Goal: Task Accomplishment & Management: Use online tool/utility

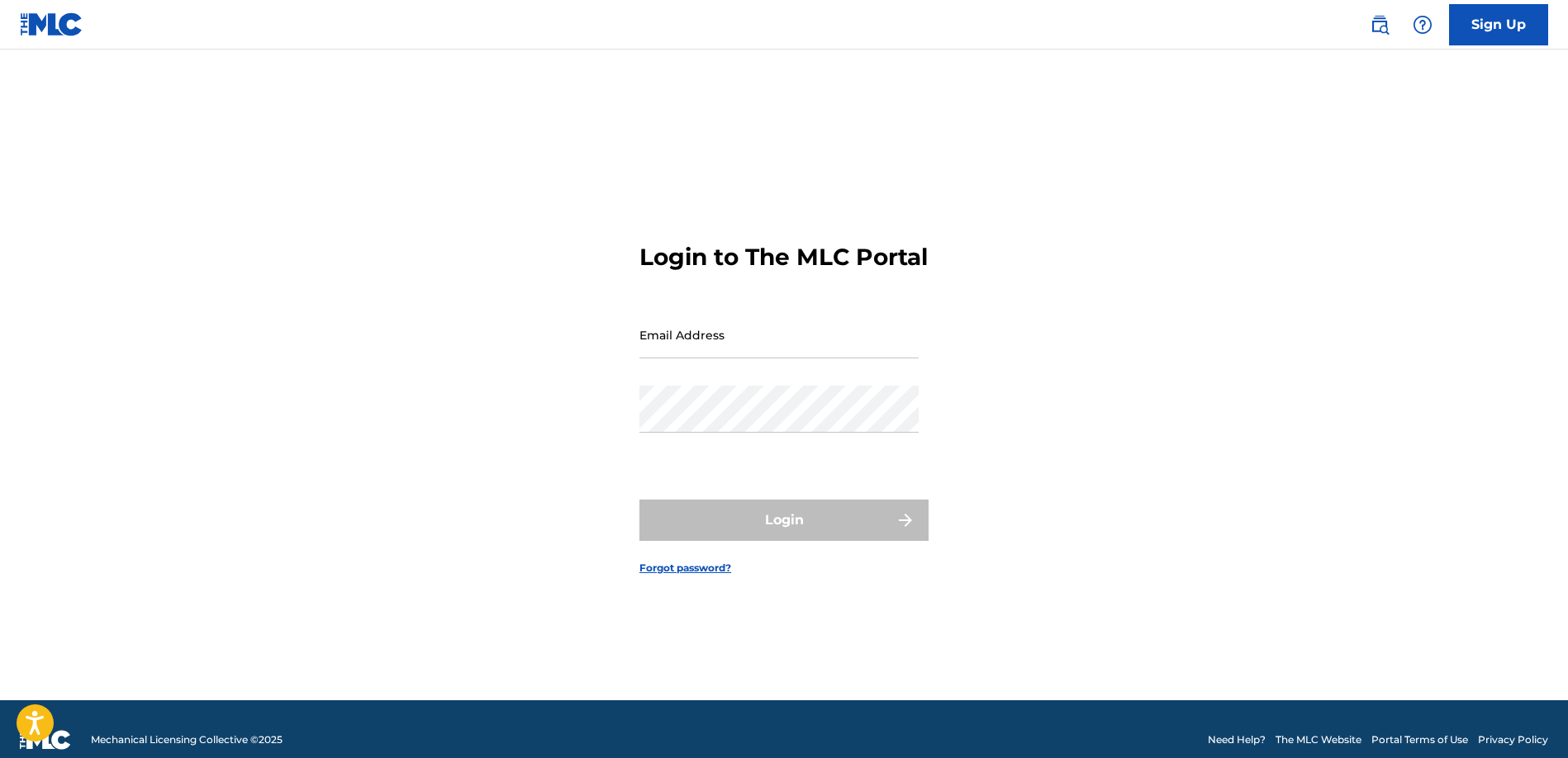
click at [795, 355] on input "Email Address" at bounding box center [778, 334] width 279 height 47
type input "[DOMAIN_NAME][EMAIL_ADDRESS][DOMAIN_NAME]"
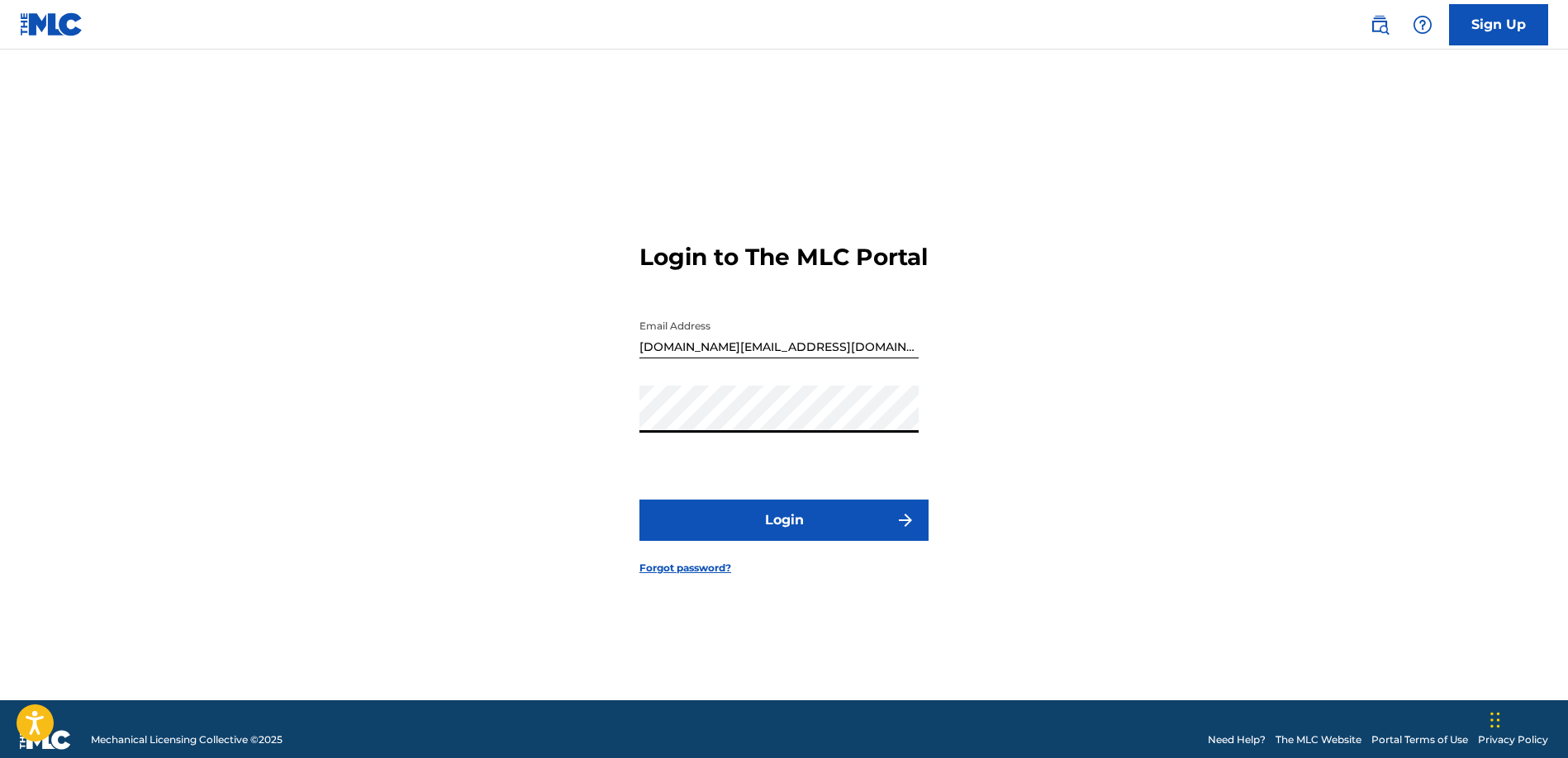
click at [763, 540] on button "Login" at bounding box center [783, 520] width 289 height 41
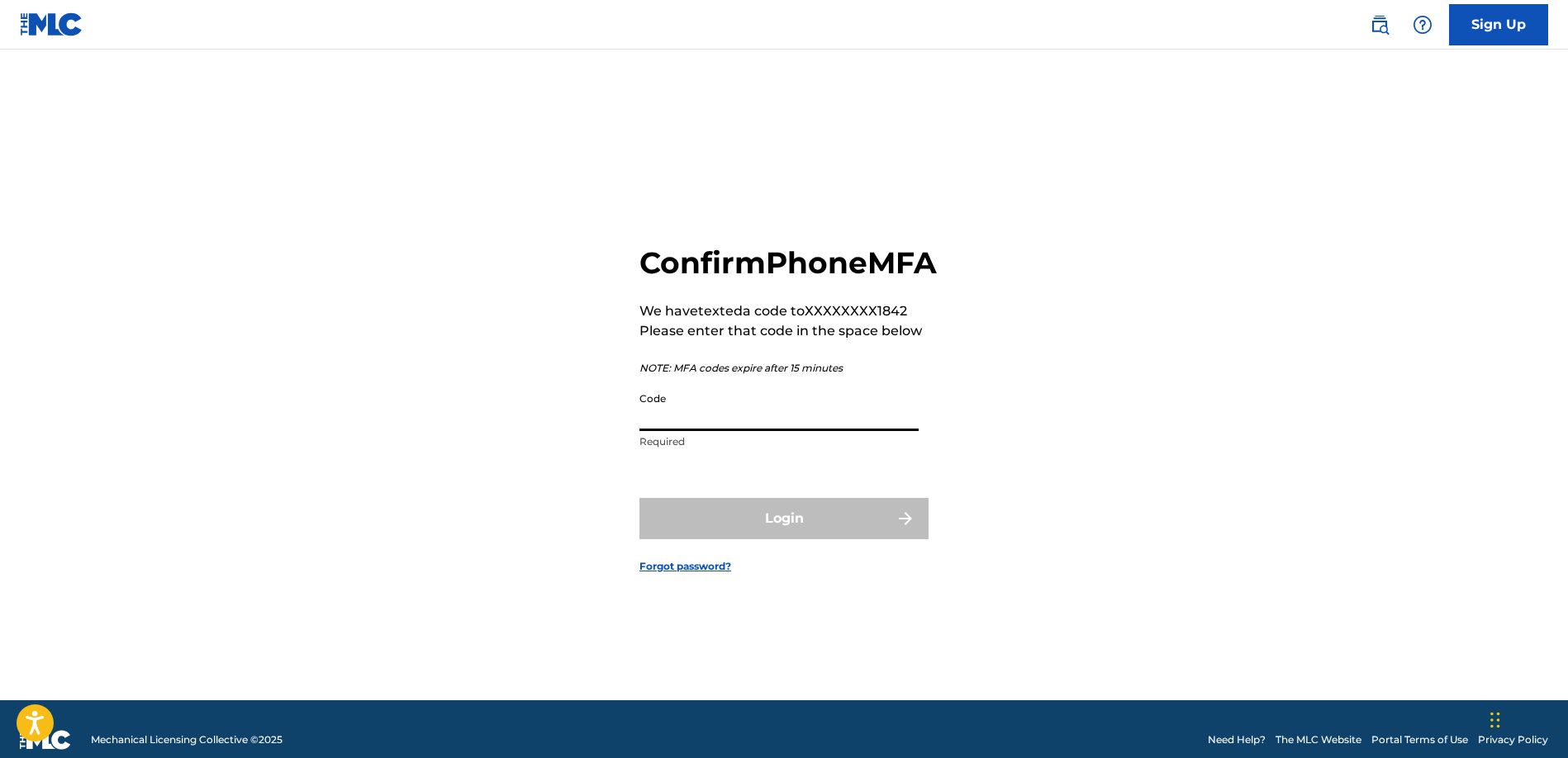
click at [712, 430] on input "Code" at bounding box center [778, 407] width 279 height 47
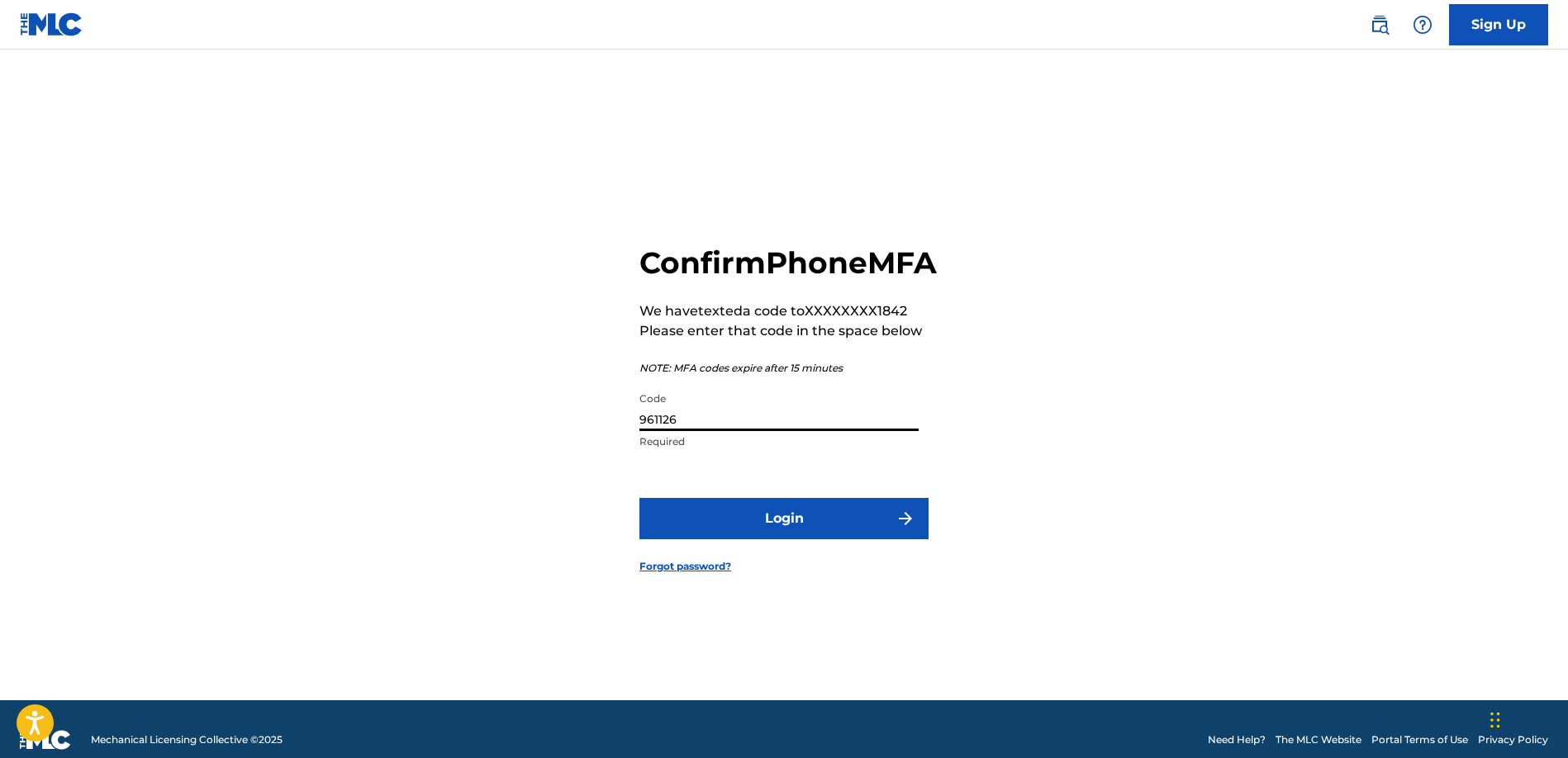
type input "961126"
click at [726, 520] on button "Login" at bounding box center [783, 519] width 289 height 41
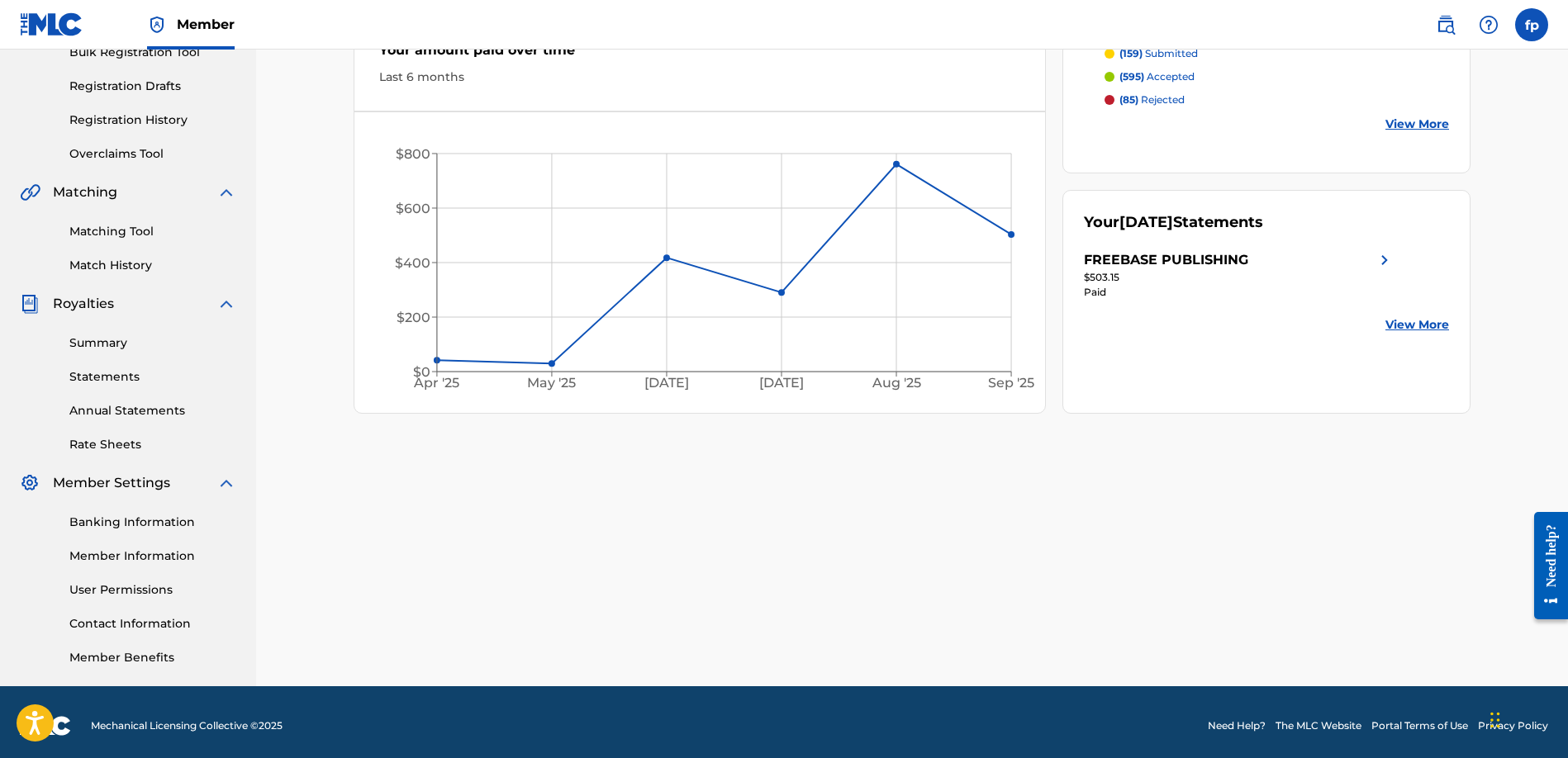
scroll to position [266, 0]
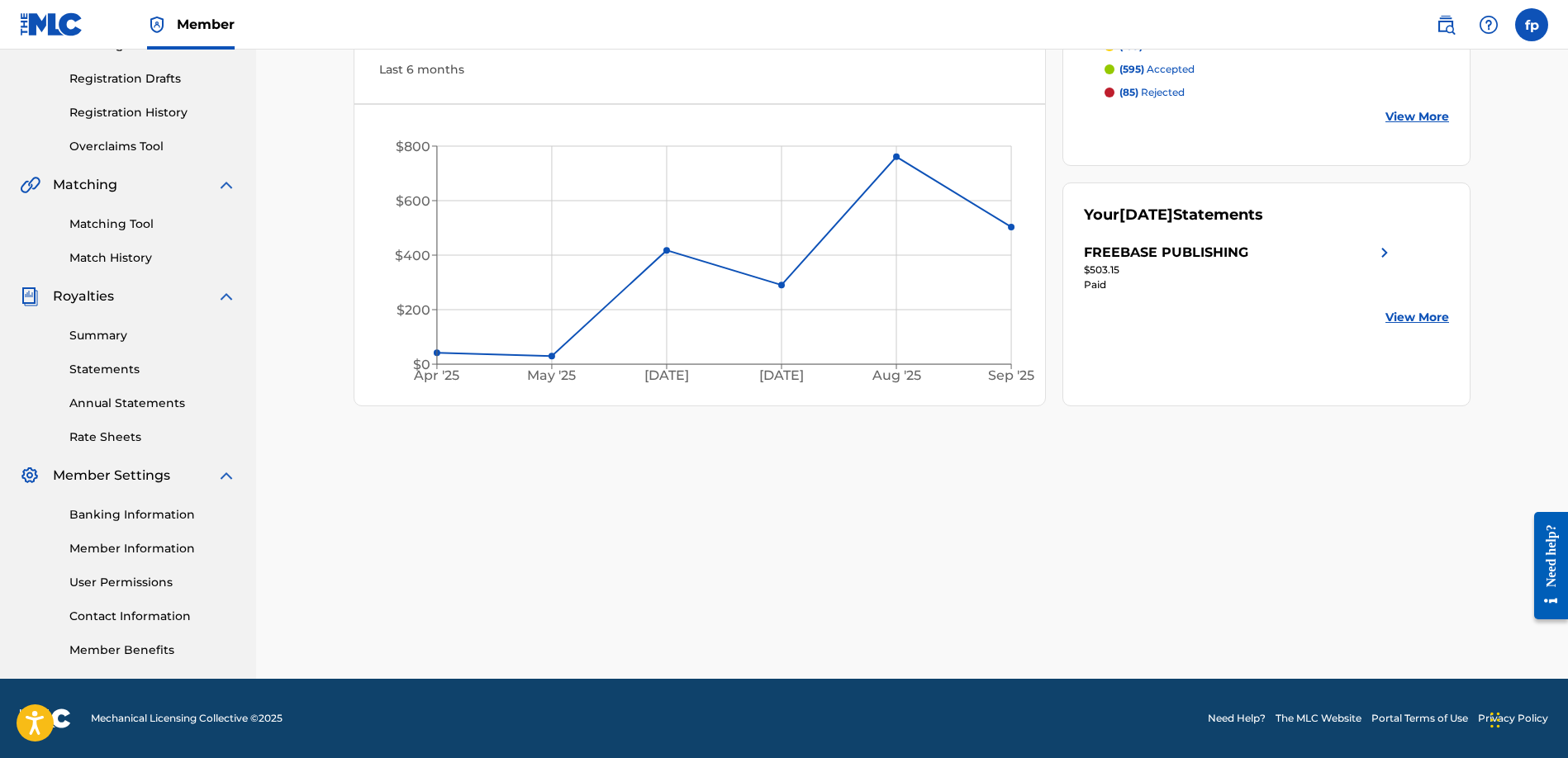
click at [125, 253] on link "Match History" at bounding box center [153, 258] width 167 height 17
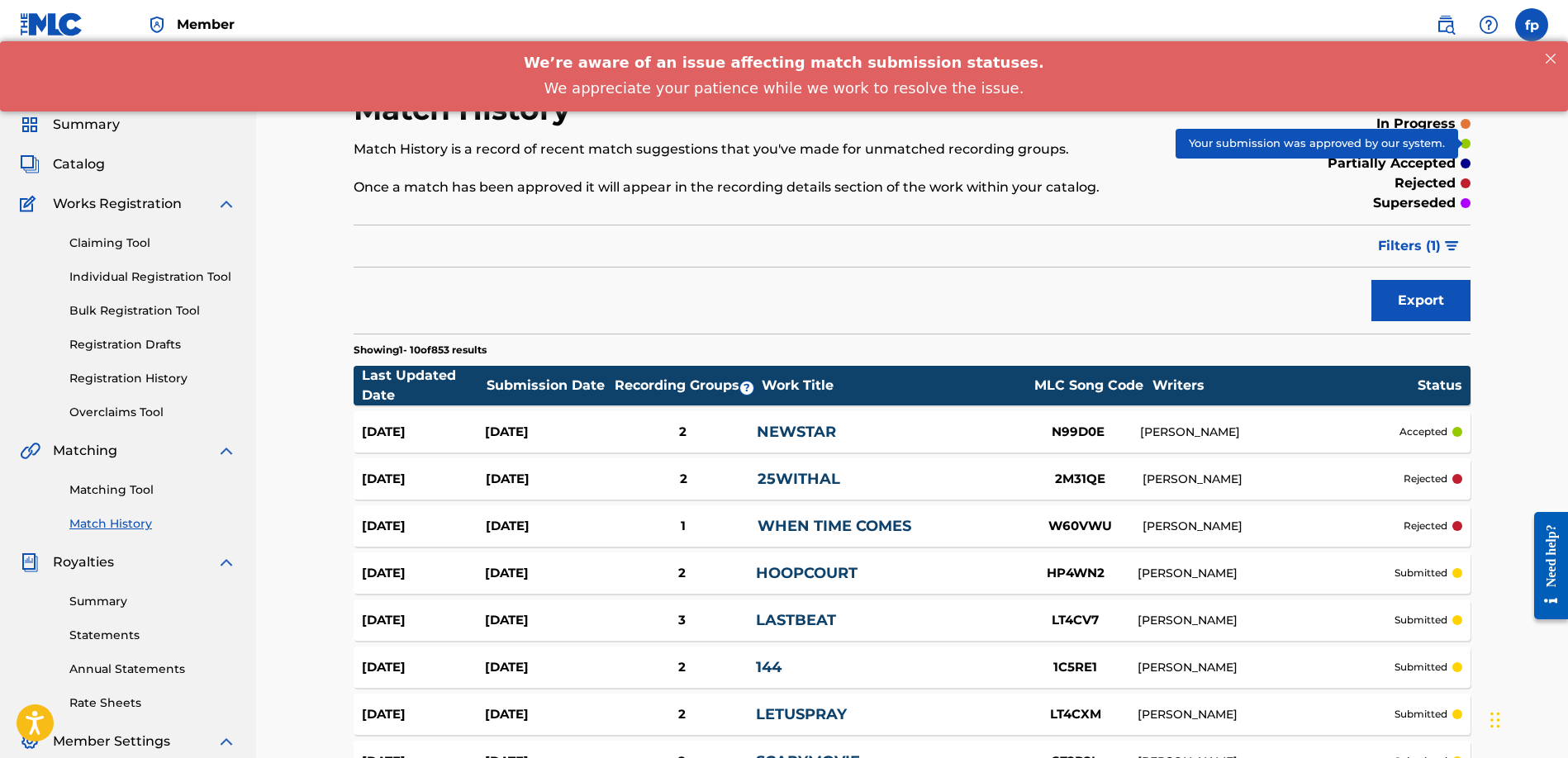
click at [1461, 144] on div at bounding box center [1465, 144] width 10 height 10
click at [1468, 147] on div "accepted" at bounding box center [1430, 143] width 80 height 20
click at [1467, 144] on div at bounding box center [1465, 144] width 10 height 10
click at [1424, 305] on button "Export" at bounding box center [1420, 300] width 100 height 41
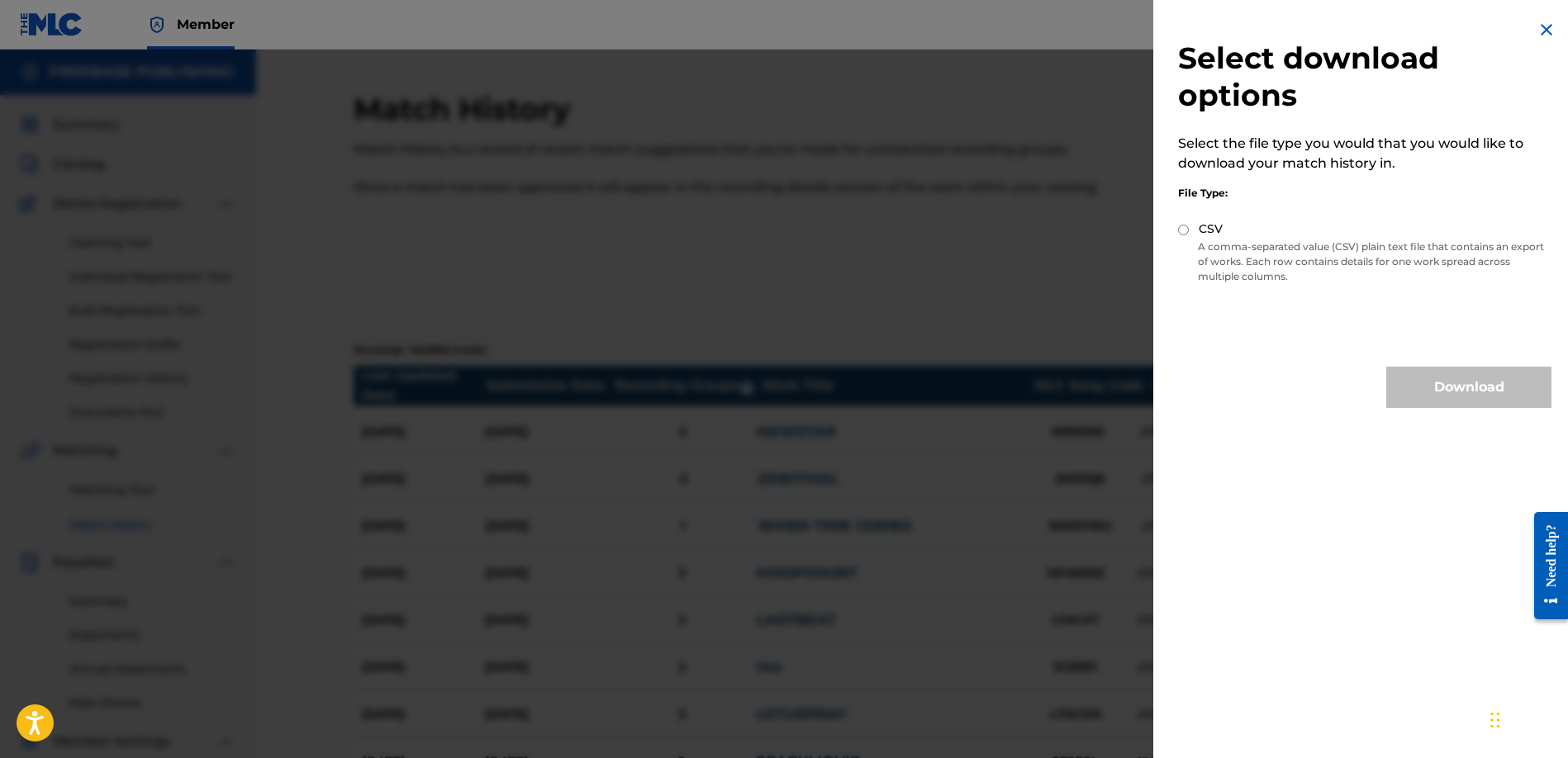
click at [1547, 30] on img at bounding box center [1546, 29] width 20 height 20
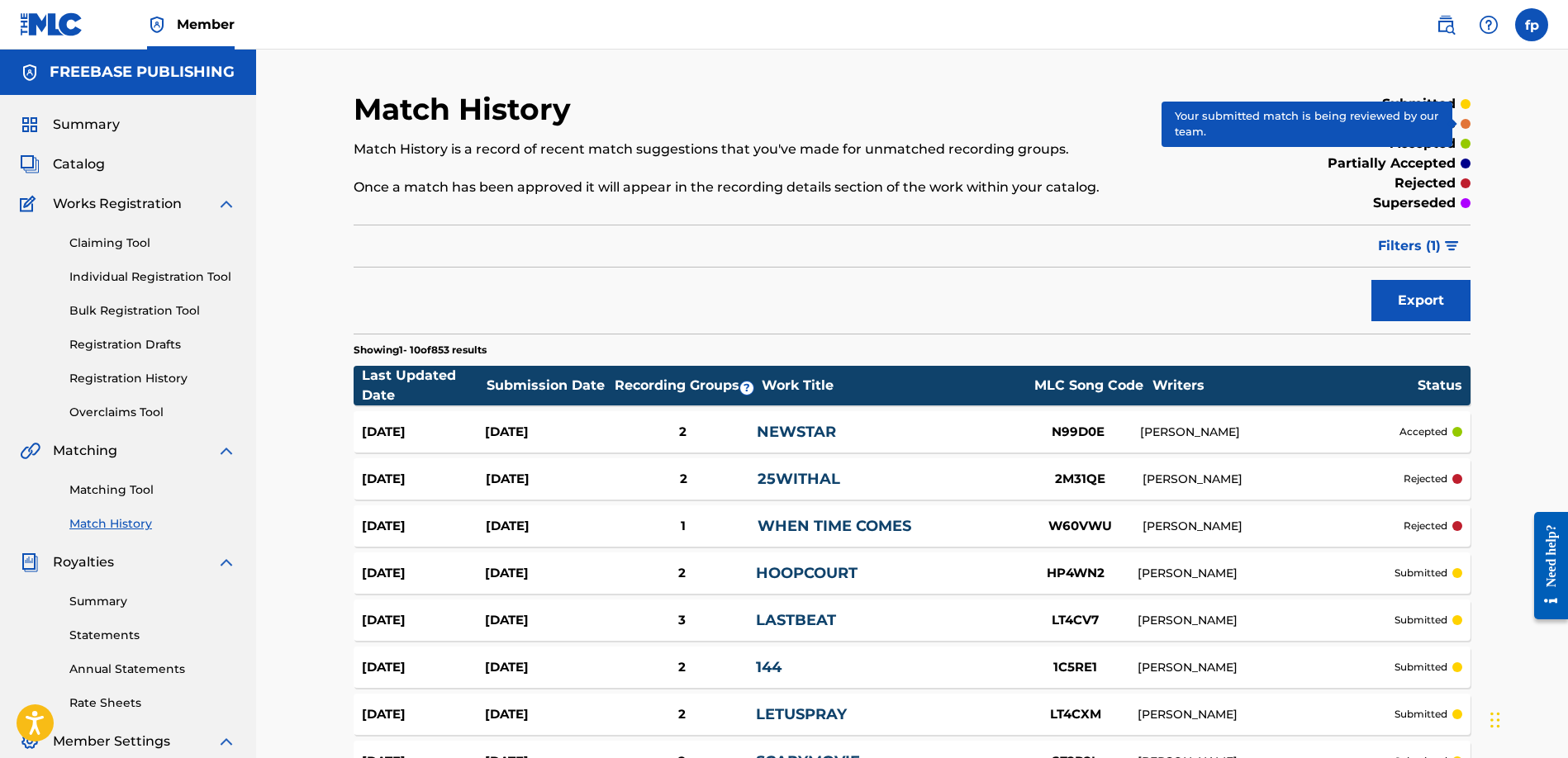
click at [1459, 122] on div "in progress" at bounding box center [1423, 123] width 94 height 20
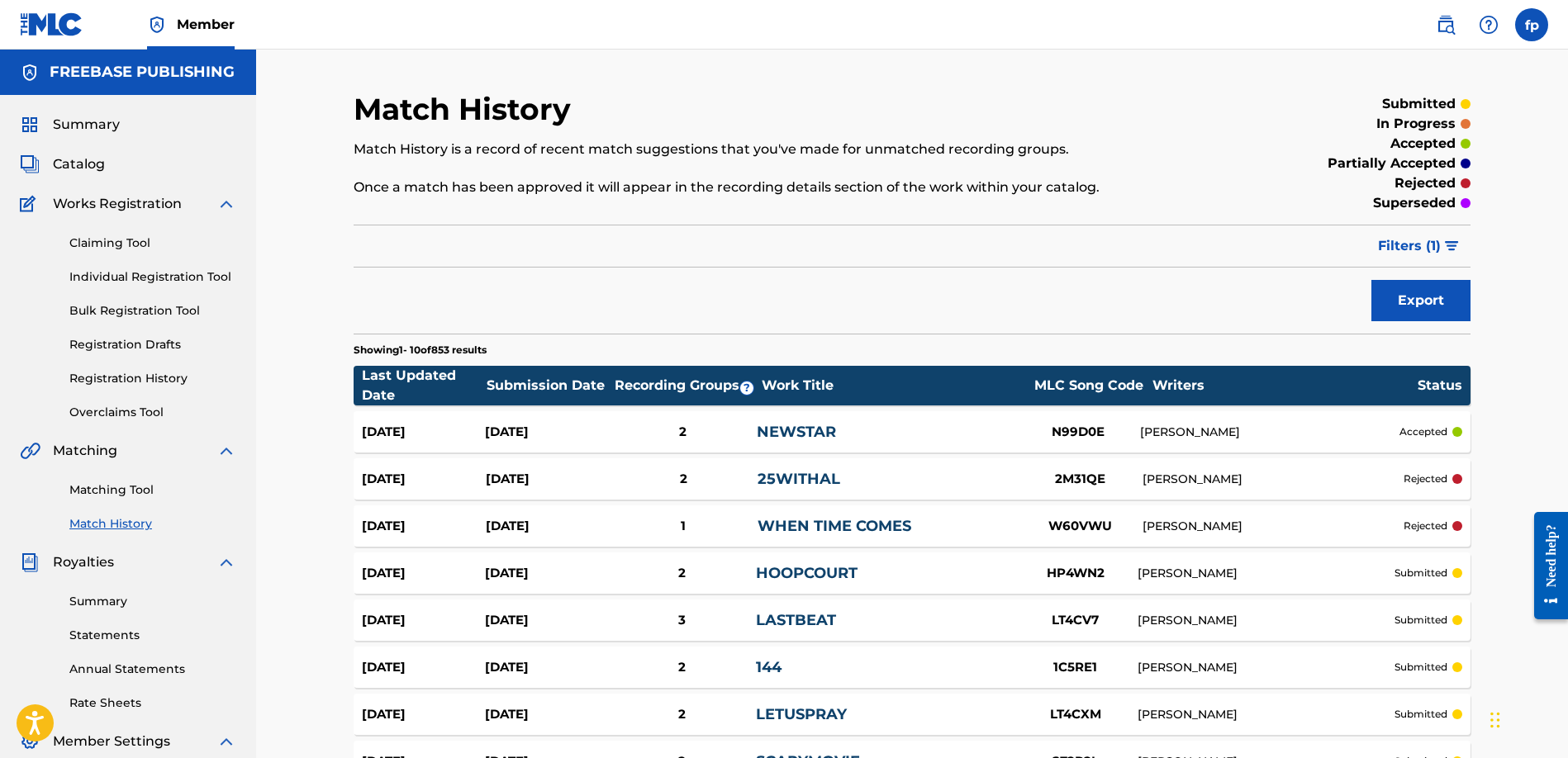
drag, startPoint x: 1457, startPoint y: 154, endPoint x: 1464, endPoint y: 147, distance: 9.9
click at [1457, 154] on div "partially accepted" at bounding box center [1398, 163] width 143 height 20
click at [1468, 142] on div at bounding box center [1465, 144] width 10 height 10
click at [1428, 290] on button "Export" at bounding box center [1420, 300] width 100 height 41
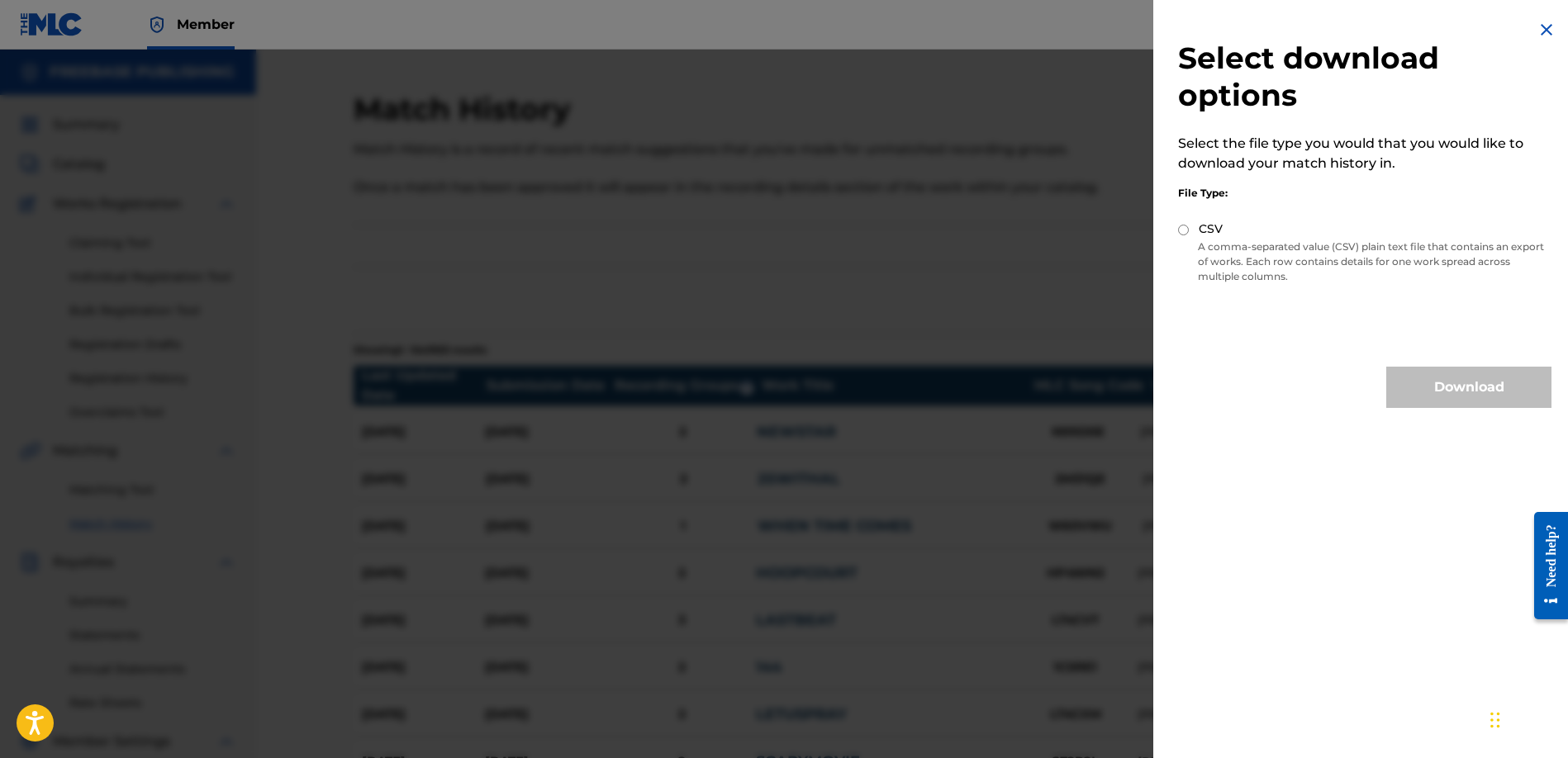
click at [1539, 31] on img at bounding box center [1546, 29] width 20 height 20
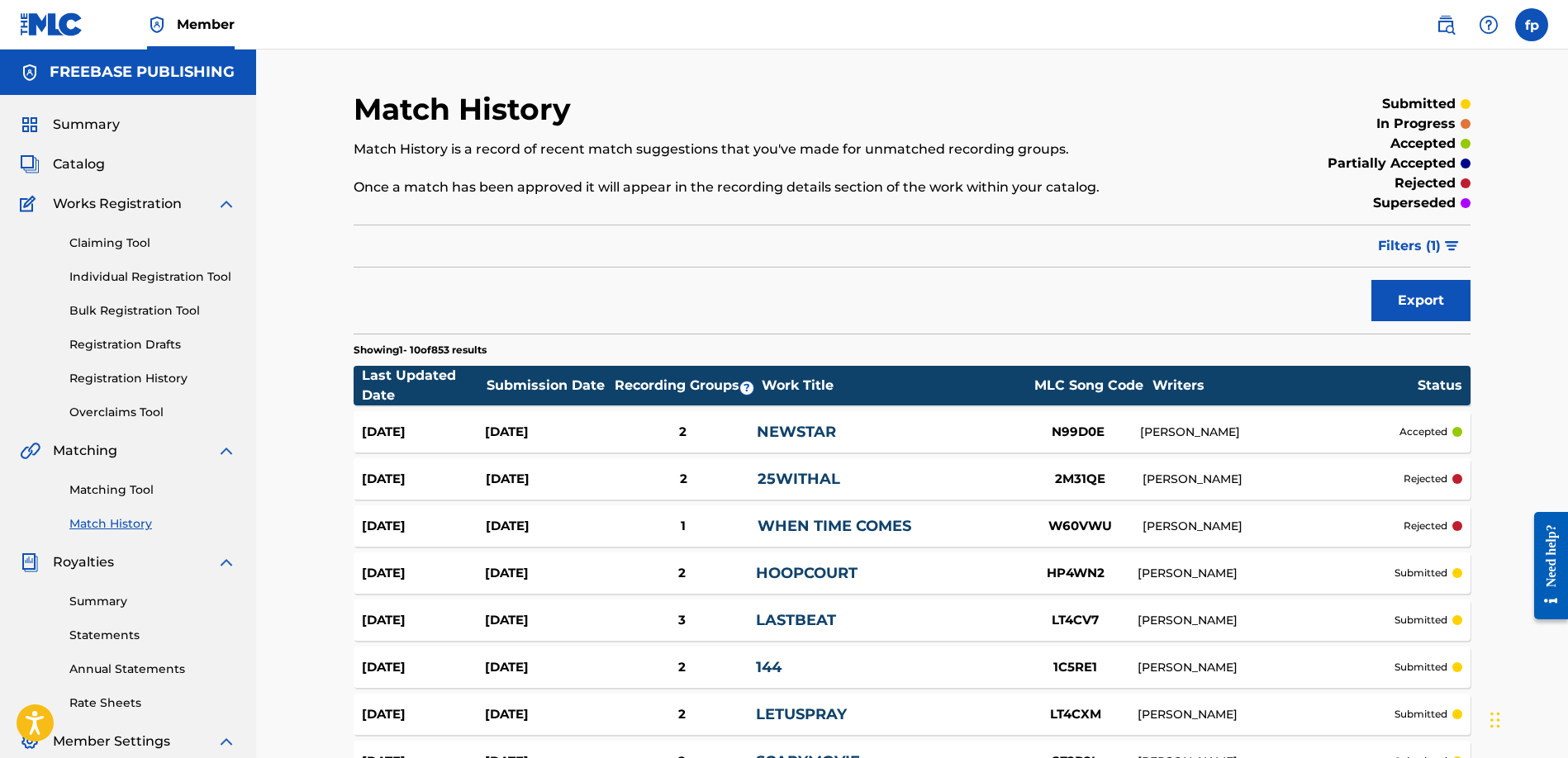
click at [1444, 250] on img "submit" at bounding box center [1451, 246] width 14 height 10
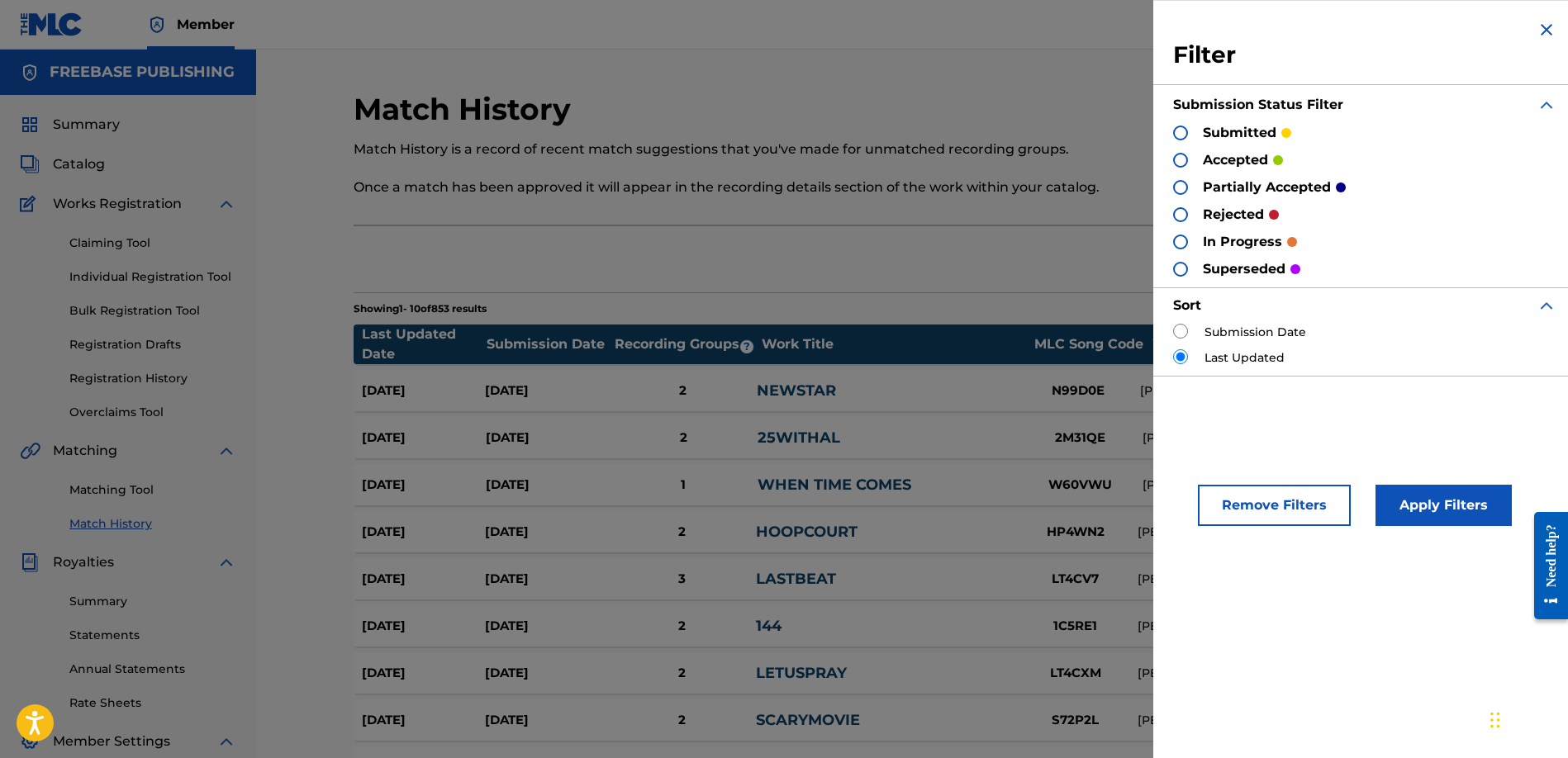
click at [1185, 159] on div at bounding box center [1179, 159] width 15 height 15
click at [1426, 509] on button "Apply Filters" at bounding box center [1443, 505] width 136 height 41
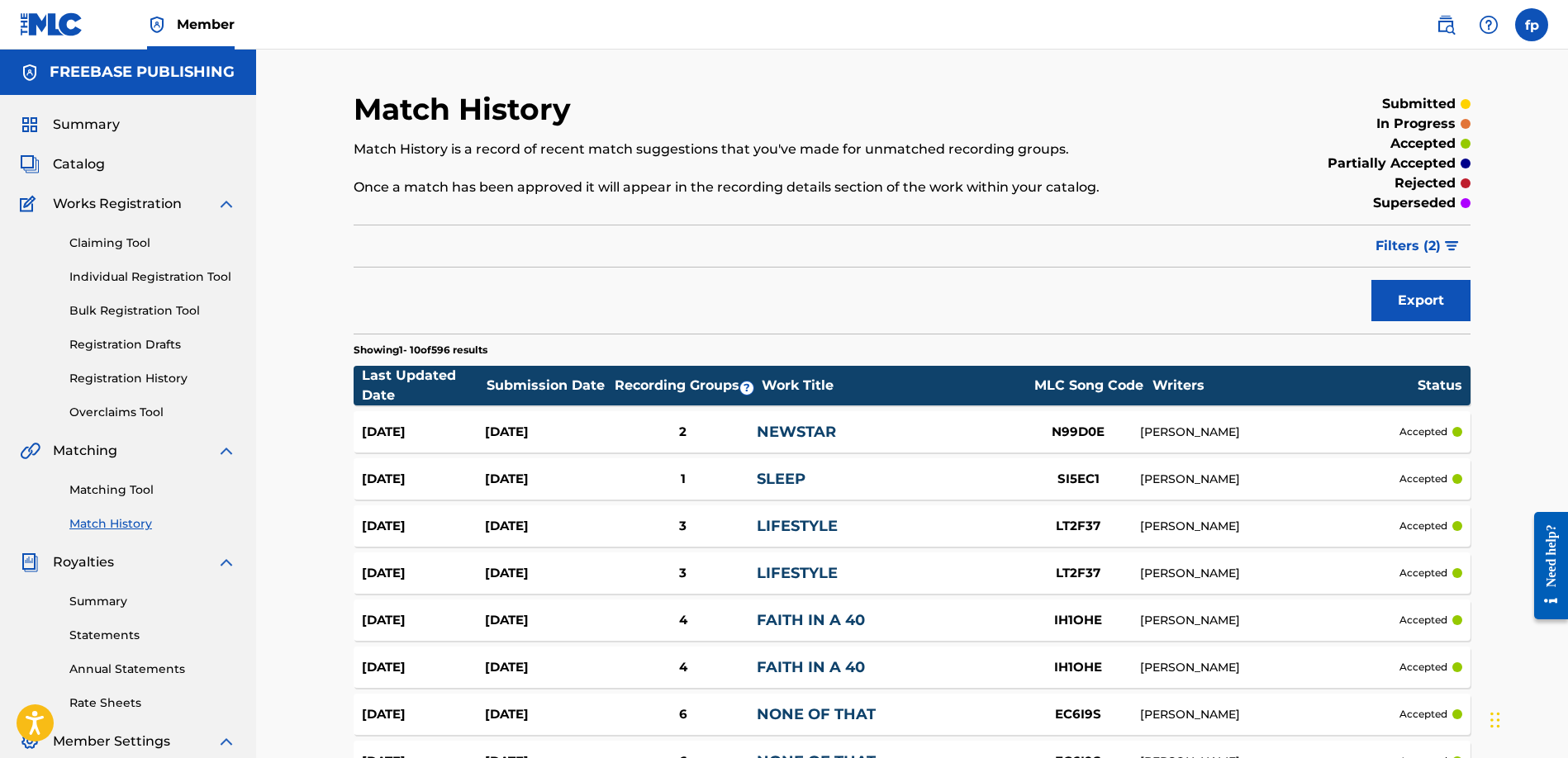
scroll to position [282, 0]
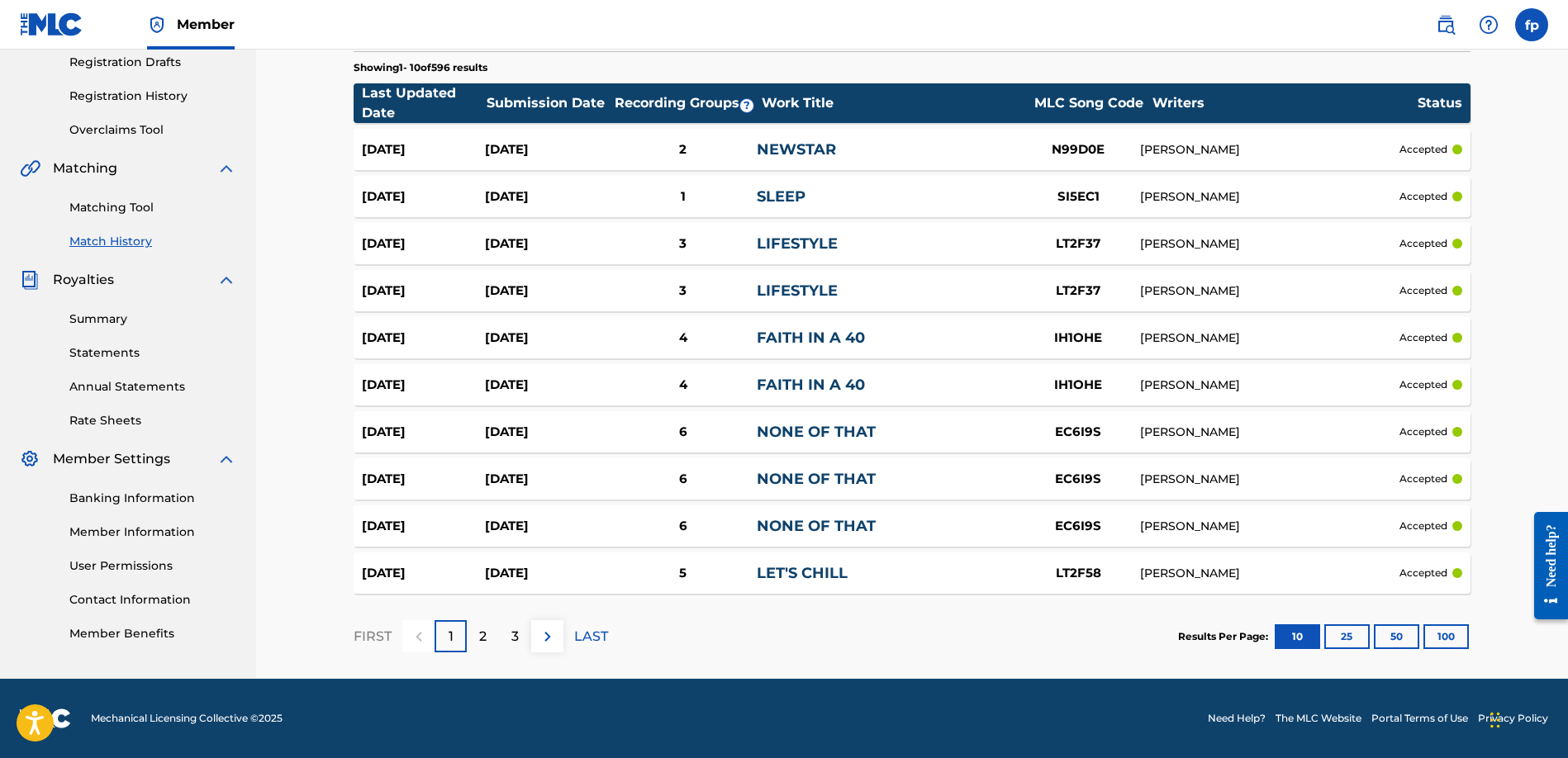
click at [1169, 575] on div "[PERSON_NAME]" at bounding box center [1269, 574] width 259 height 17
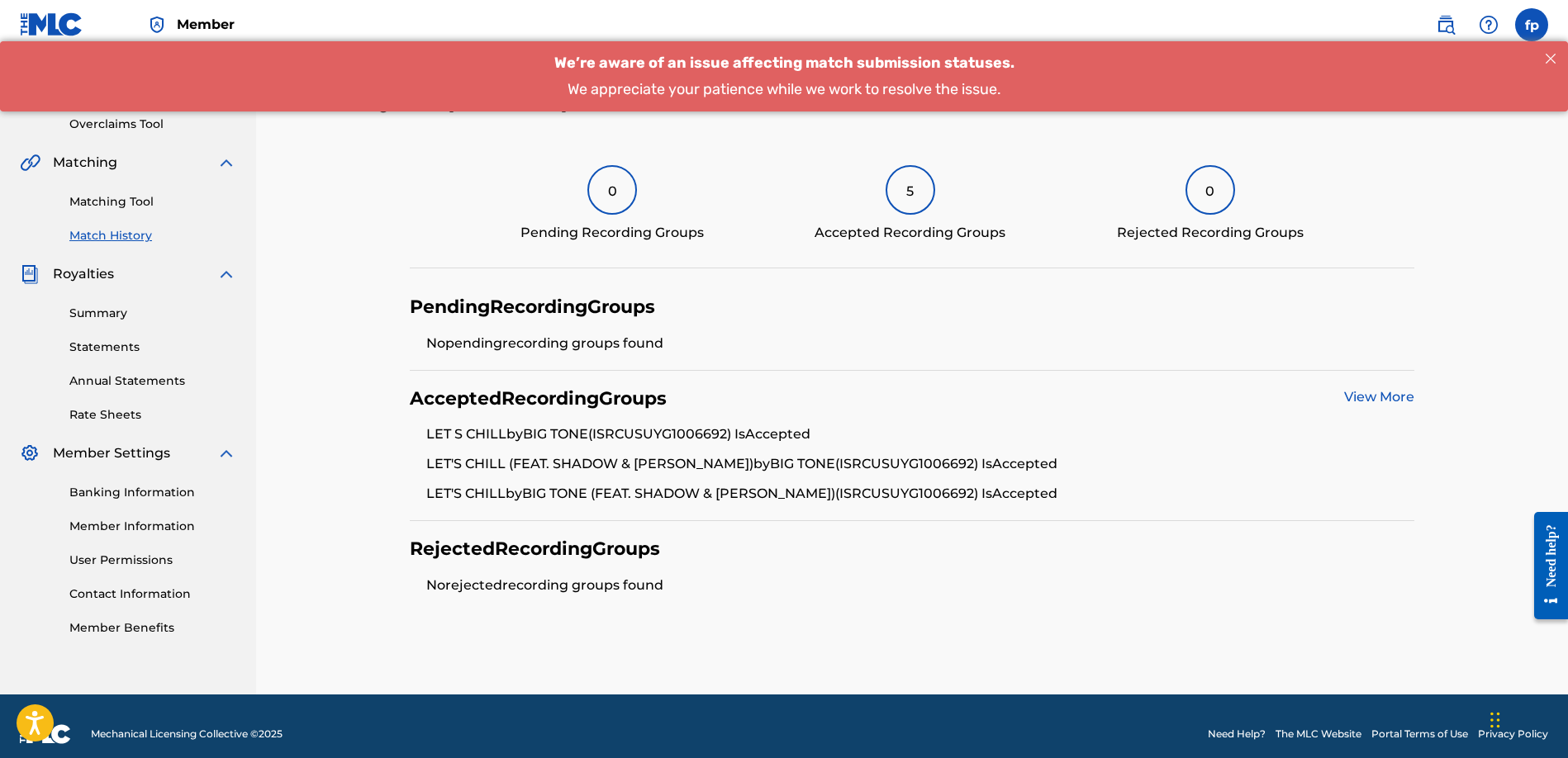
scroll to position [304, 0]
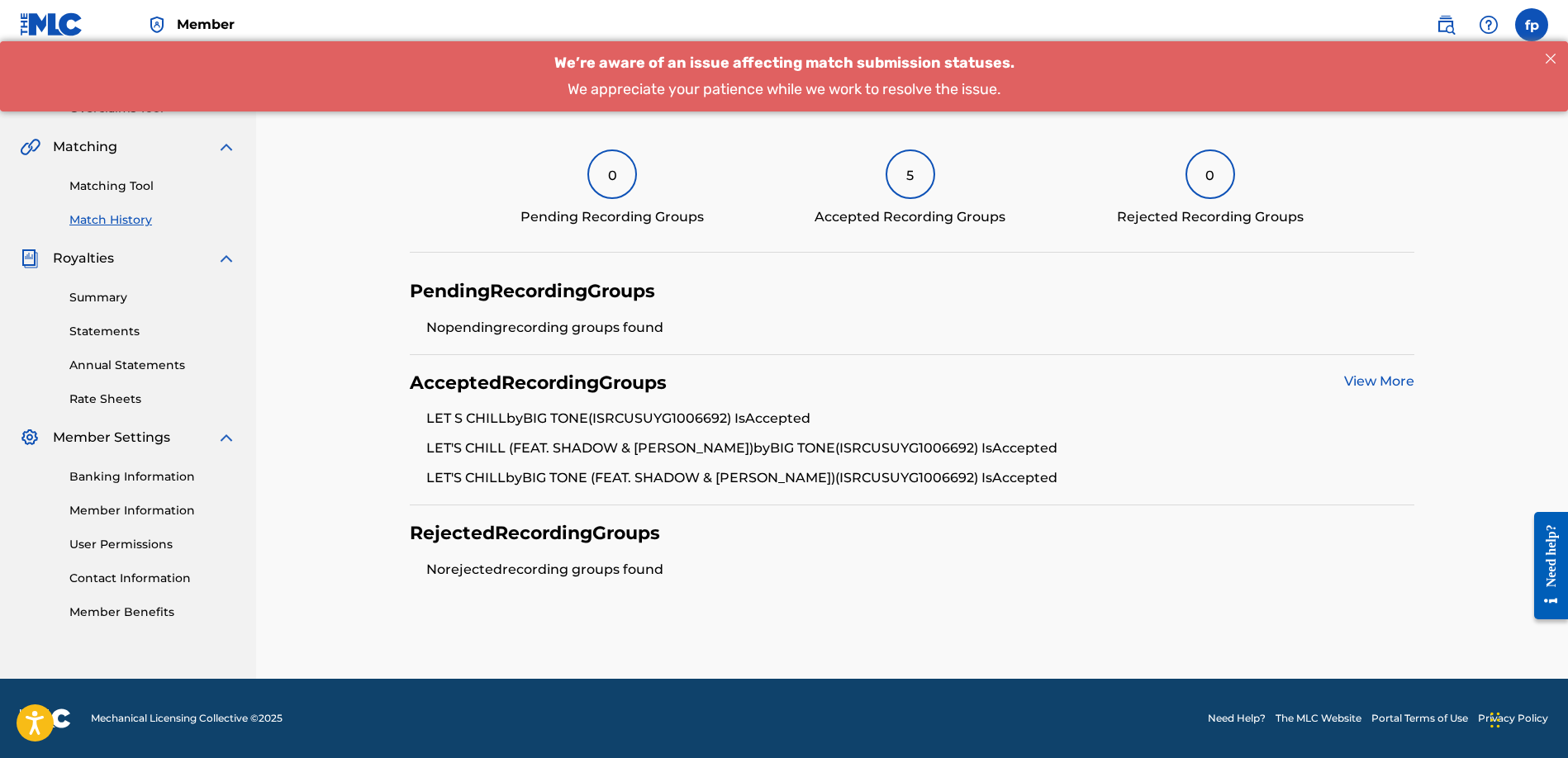
click at [1370, 383] on link "View More" at bounding box center [1379, 381] width 70 height 15
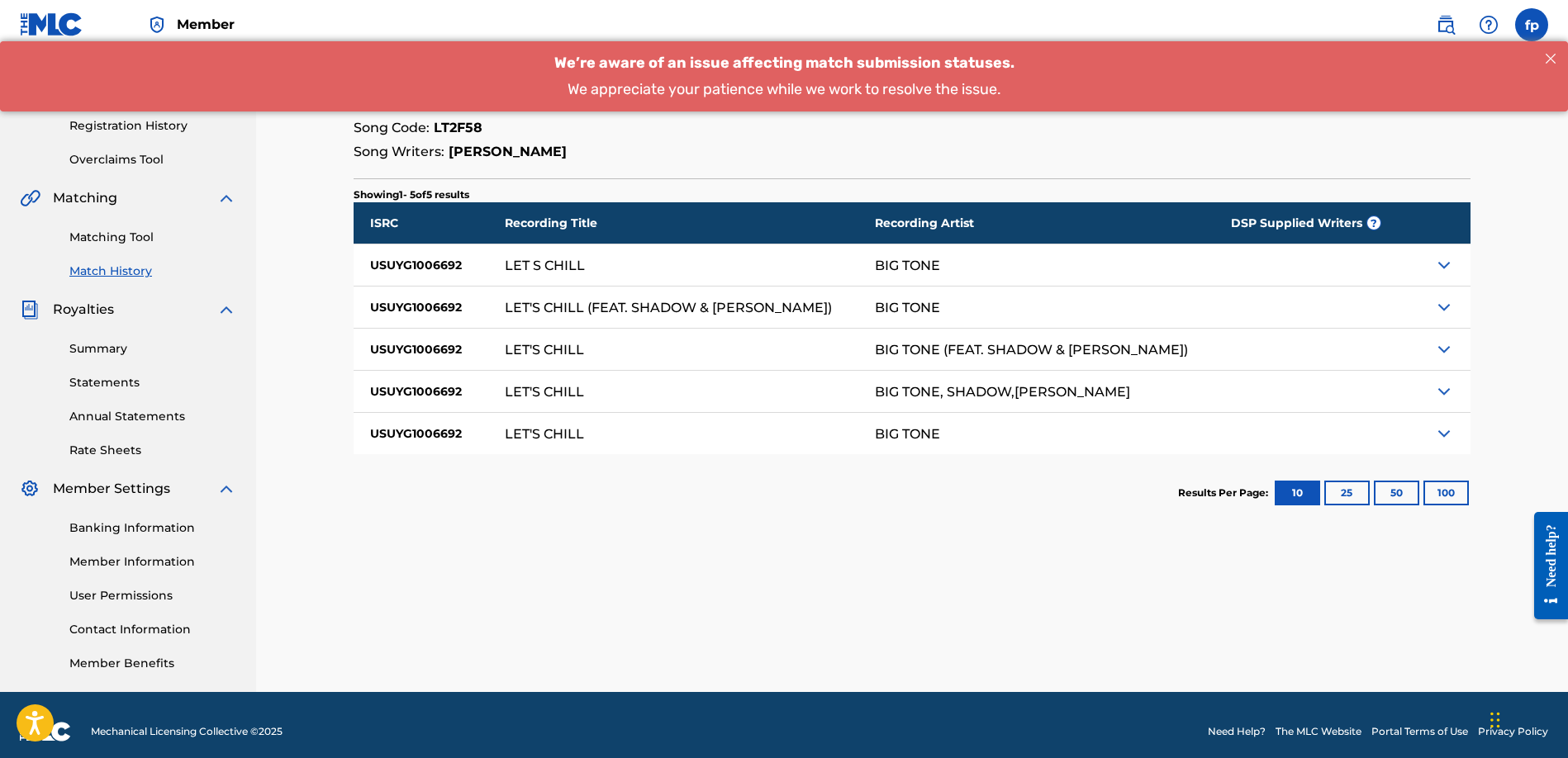
scroll to position [266, 0]
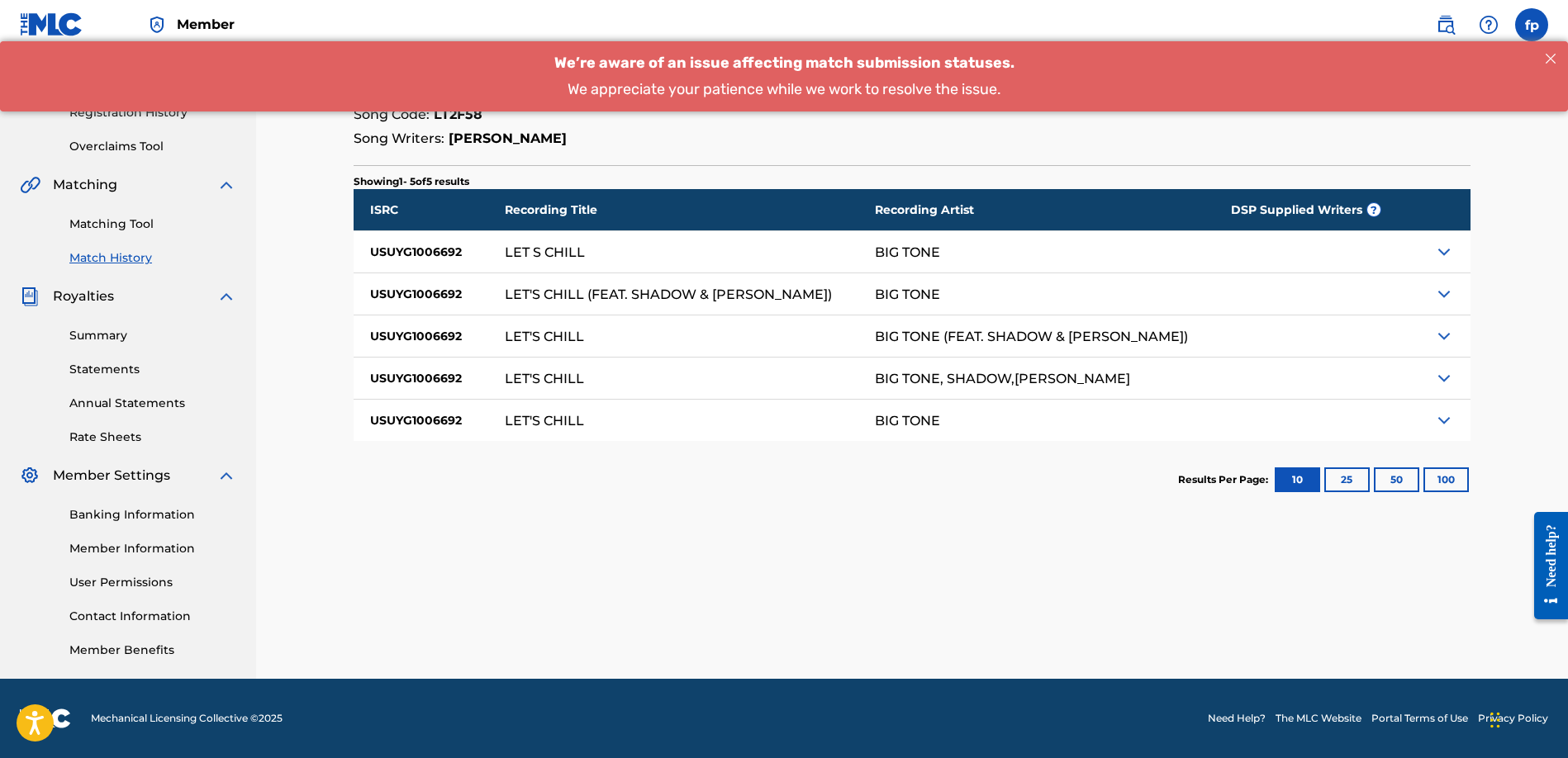
click at [1439, 253] on img at bounding box center [1444, 251] width 20 height 20
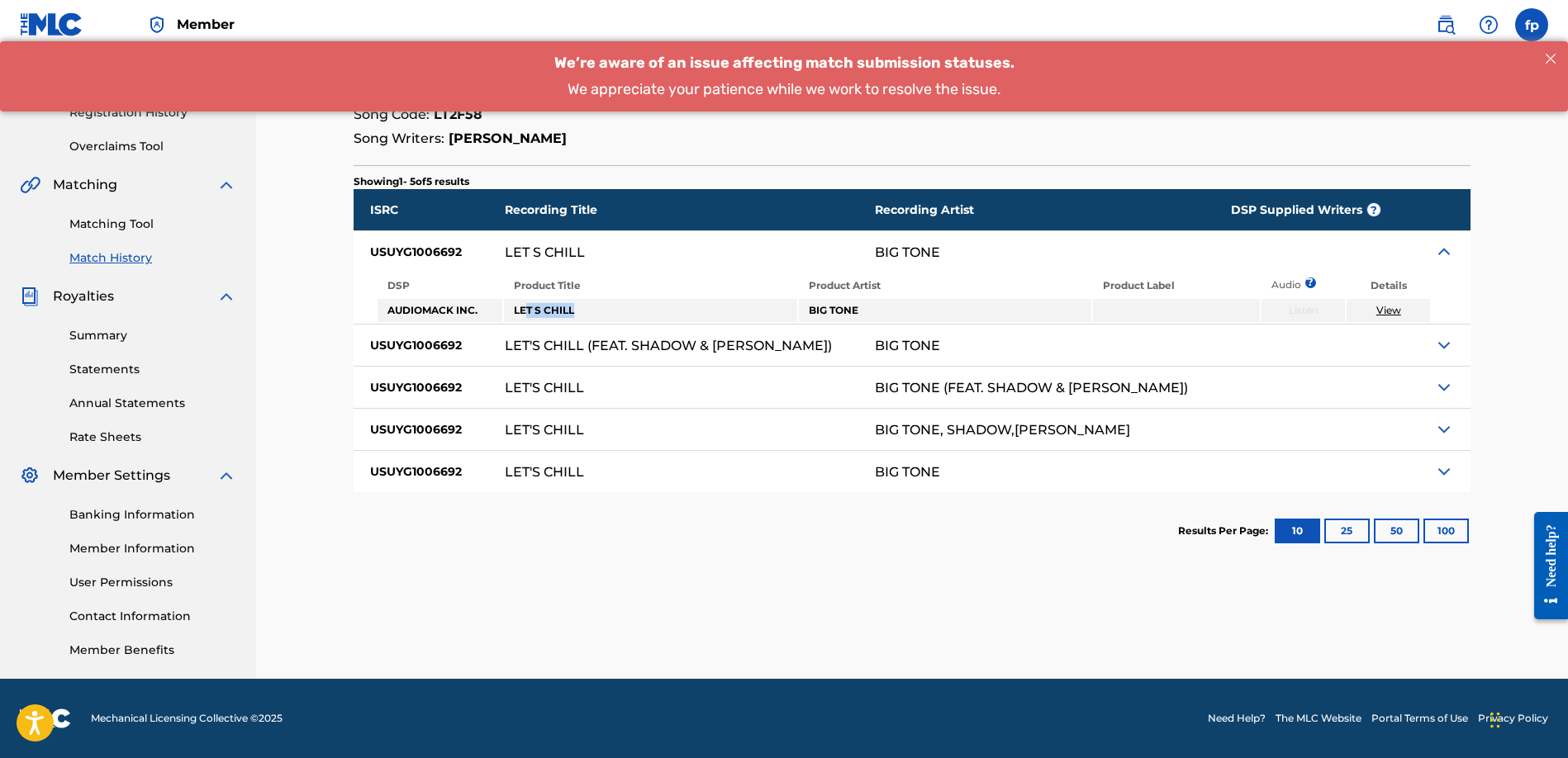
drag, startPoint x: 528, startPoint y: 310, endPoint x: 606, endPoint y: 312, distance: 78.0
click at [606, 312] on td "LET S CHILL" at bounding box center [649, 310] width 292 height 23
click at [1432, 334] on div at bounding box center [1438, 345] width 63 height 41
click at [1438, 340] on img at bounding box center [1444, 345] width 20 height 20
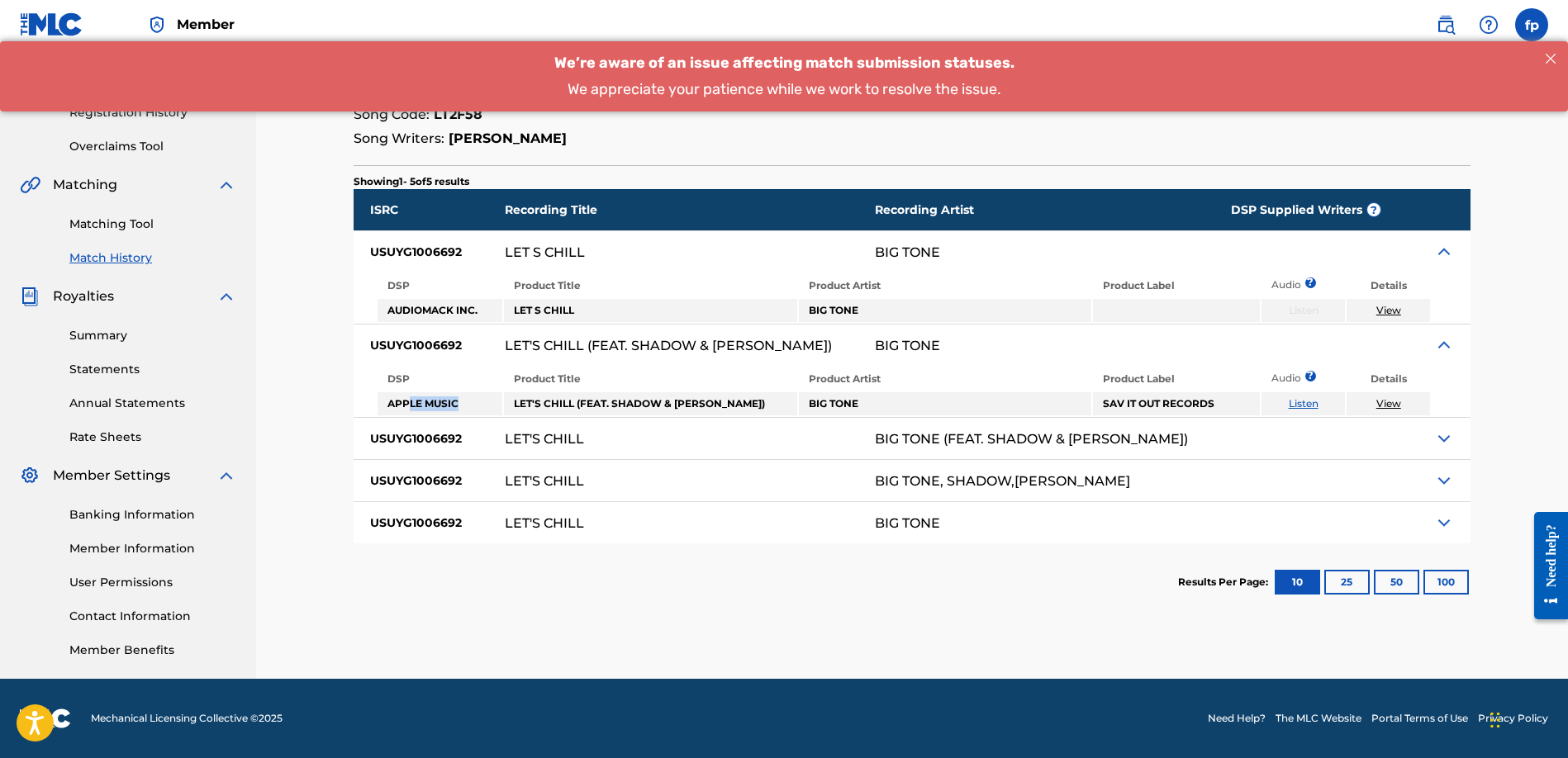
drag, startPoint x: 413, startPoint y: 406, endPoint x: 498, endPoint y: 409, distance: 85.1
click at [498, 409] on td "APPLE MUSIC" at bounding box center [440, 403] width 125 height 23
click at [1451, 442] on img at bounding box center [1444, 438] width 20 height 20
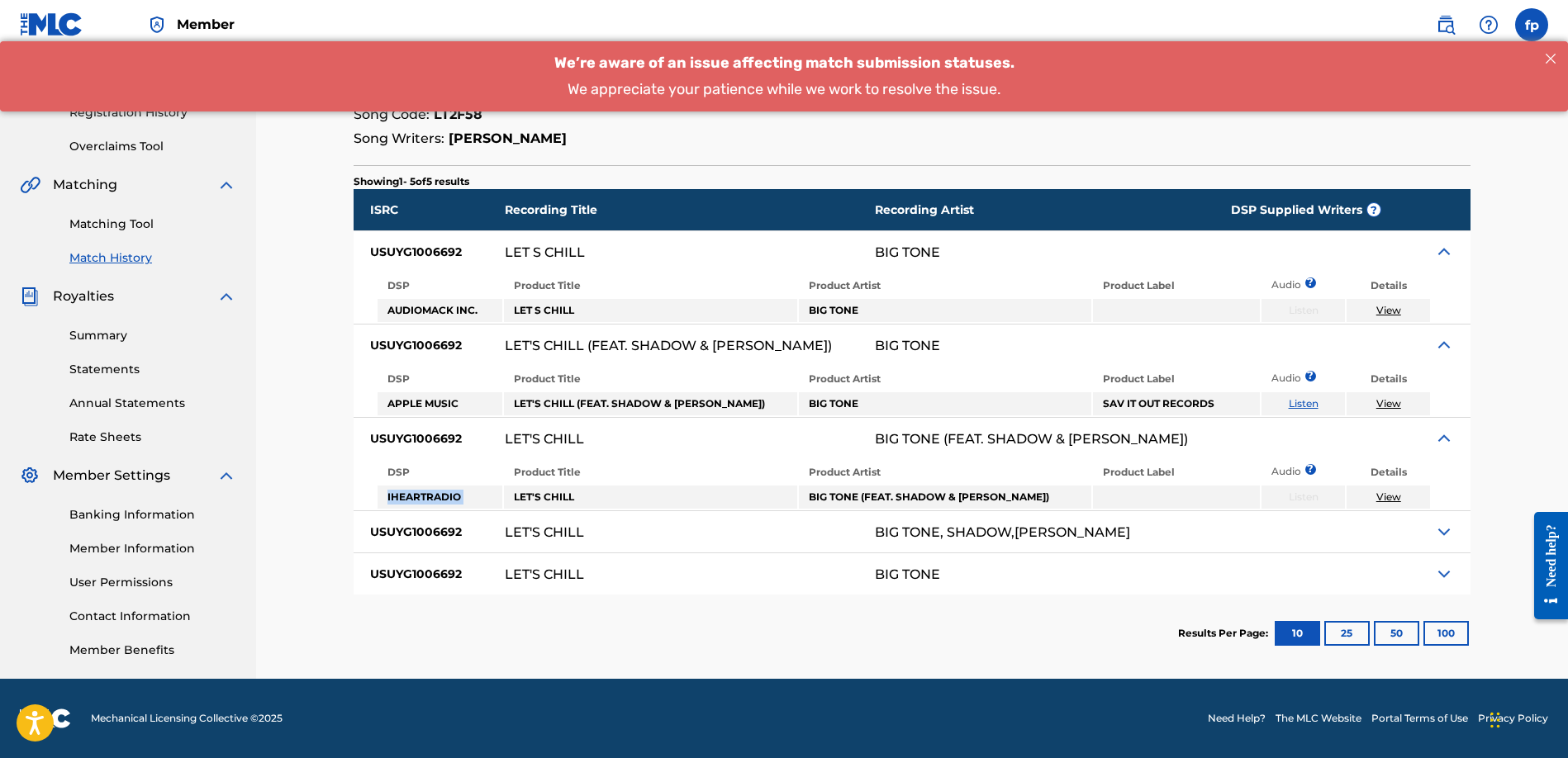
drag, startPoint x: 384, startPoint y: 506, endPoint x: 505, endPoint y: 506, distance: 121.0
click at [505, 506] on tr "IHEARTRADIO LET'S CHILL BIG TONE (FEAT. SHADOW & [PERSON_NAME]) Listen View" at bounding box center [904, 496] width 1053 height 23
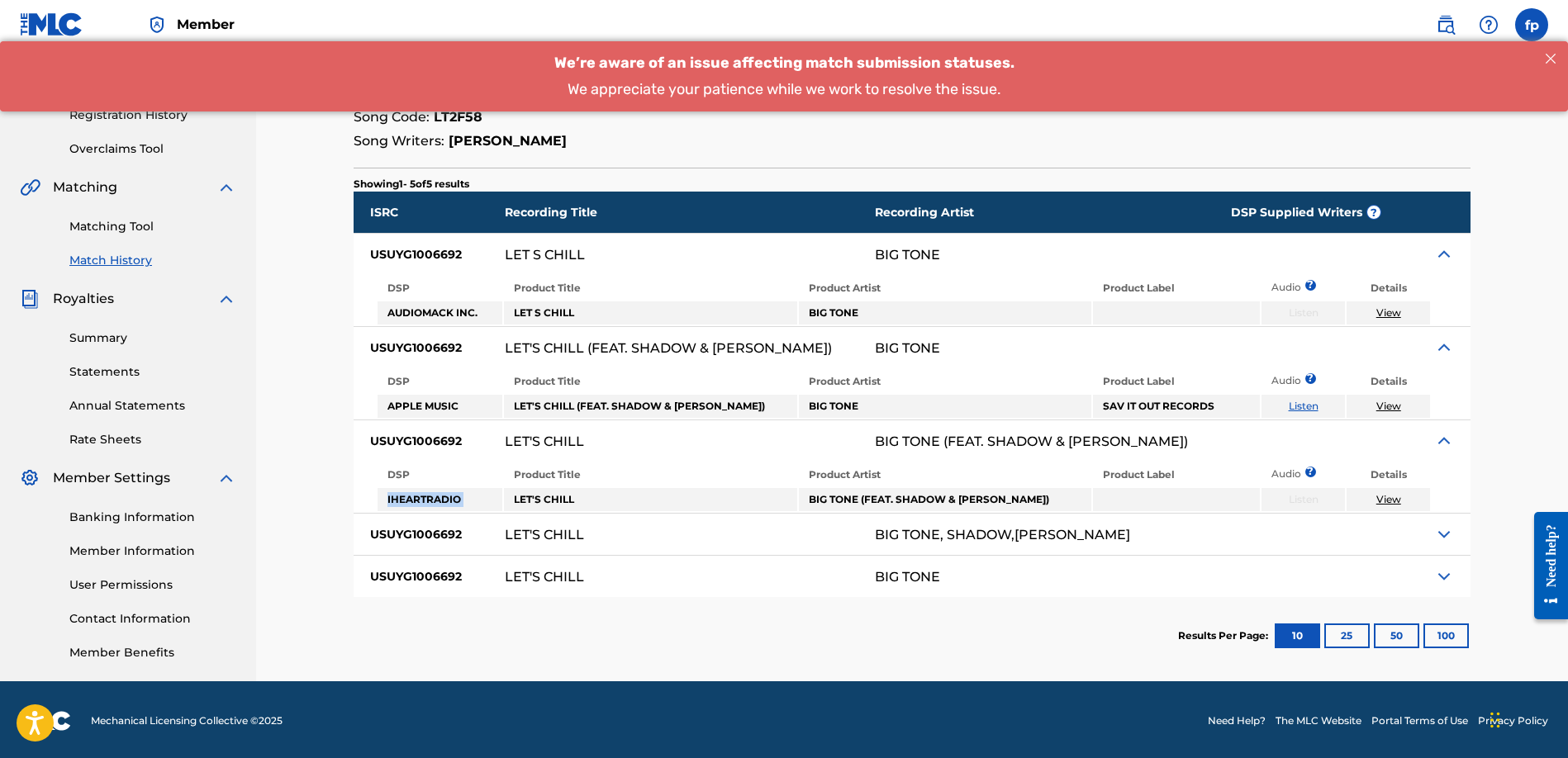
scroll to position [262, 0]
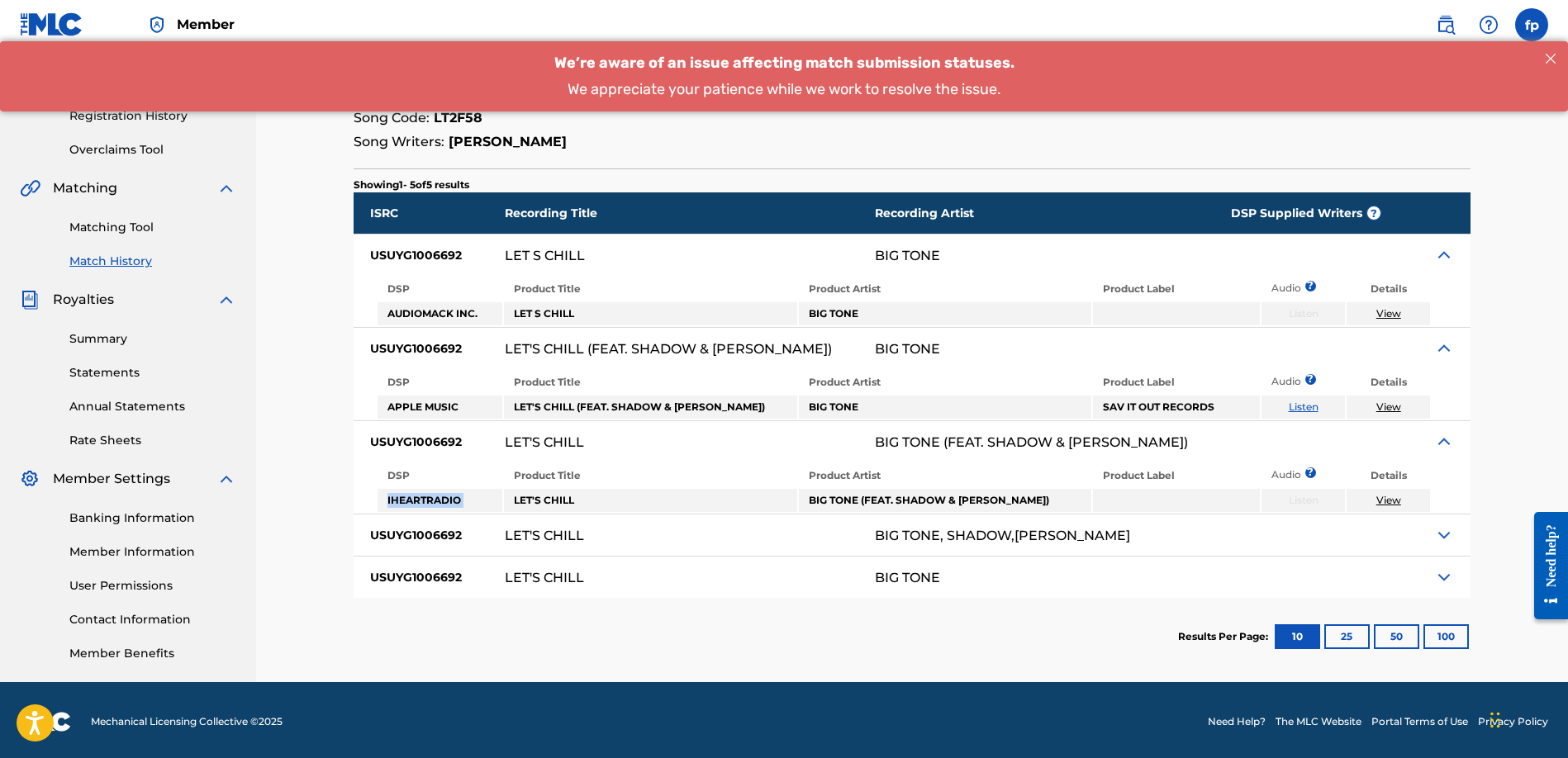
click at [1437, 539] on img at bounding box center [1444, 534] width 20 height 20
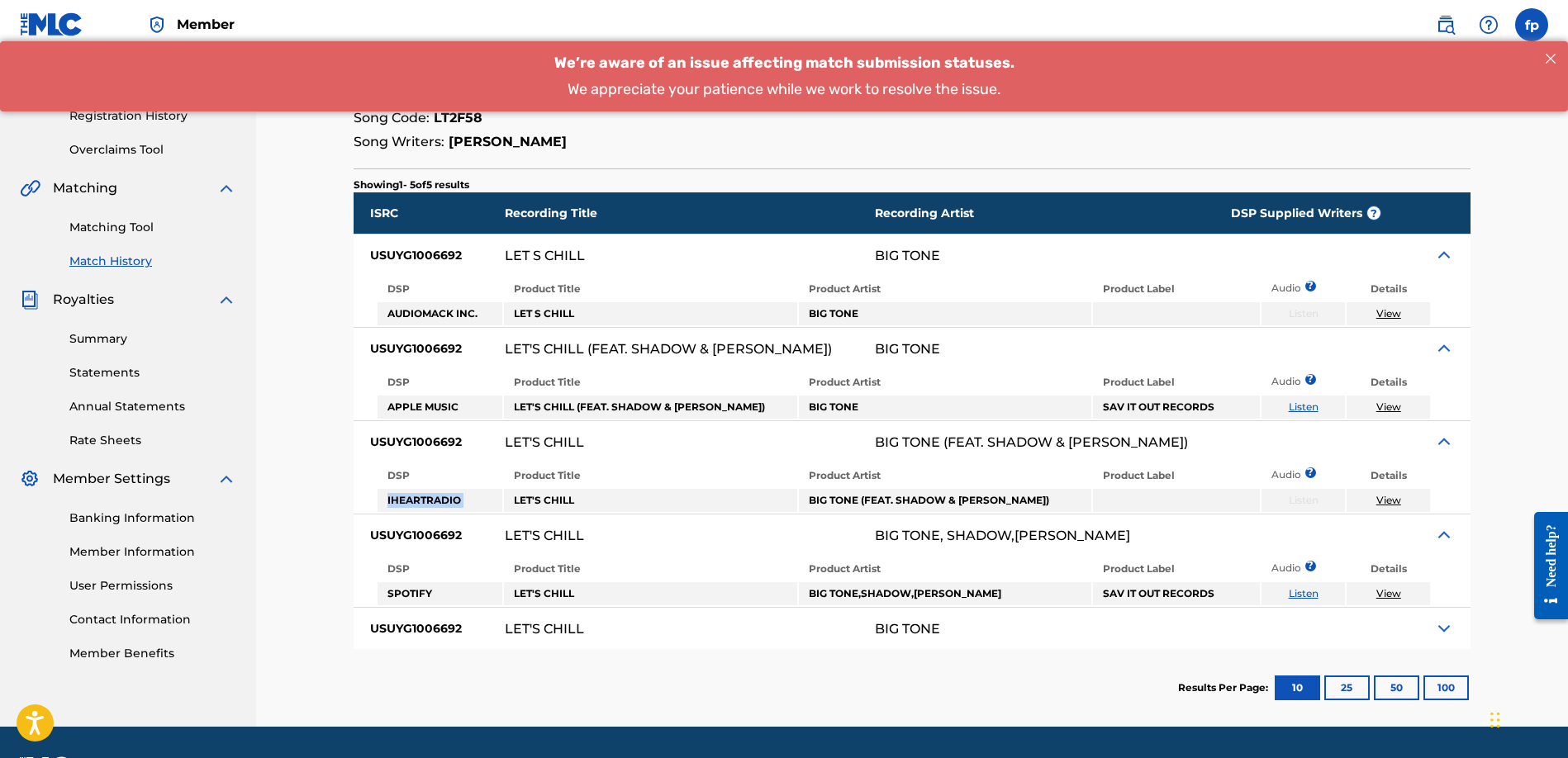
click at [1444, 633] on img at bounding box center [1444, 628] width 20 height 20
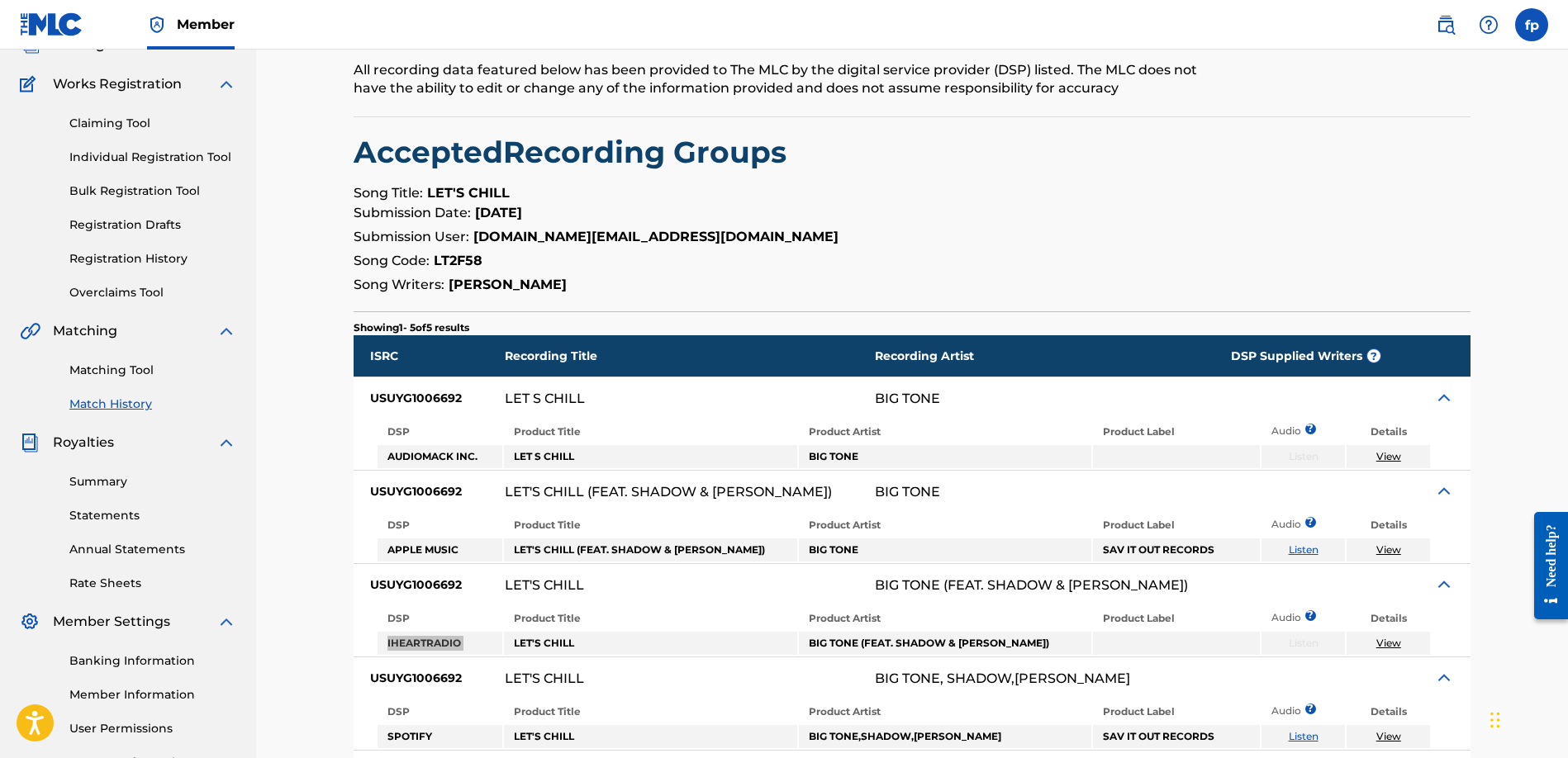
scroll to position [342, 0]
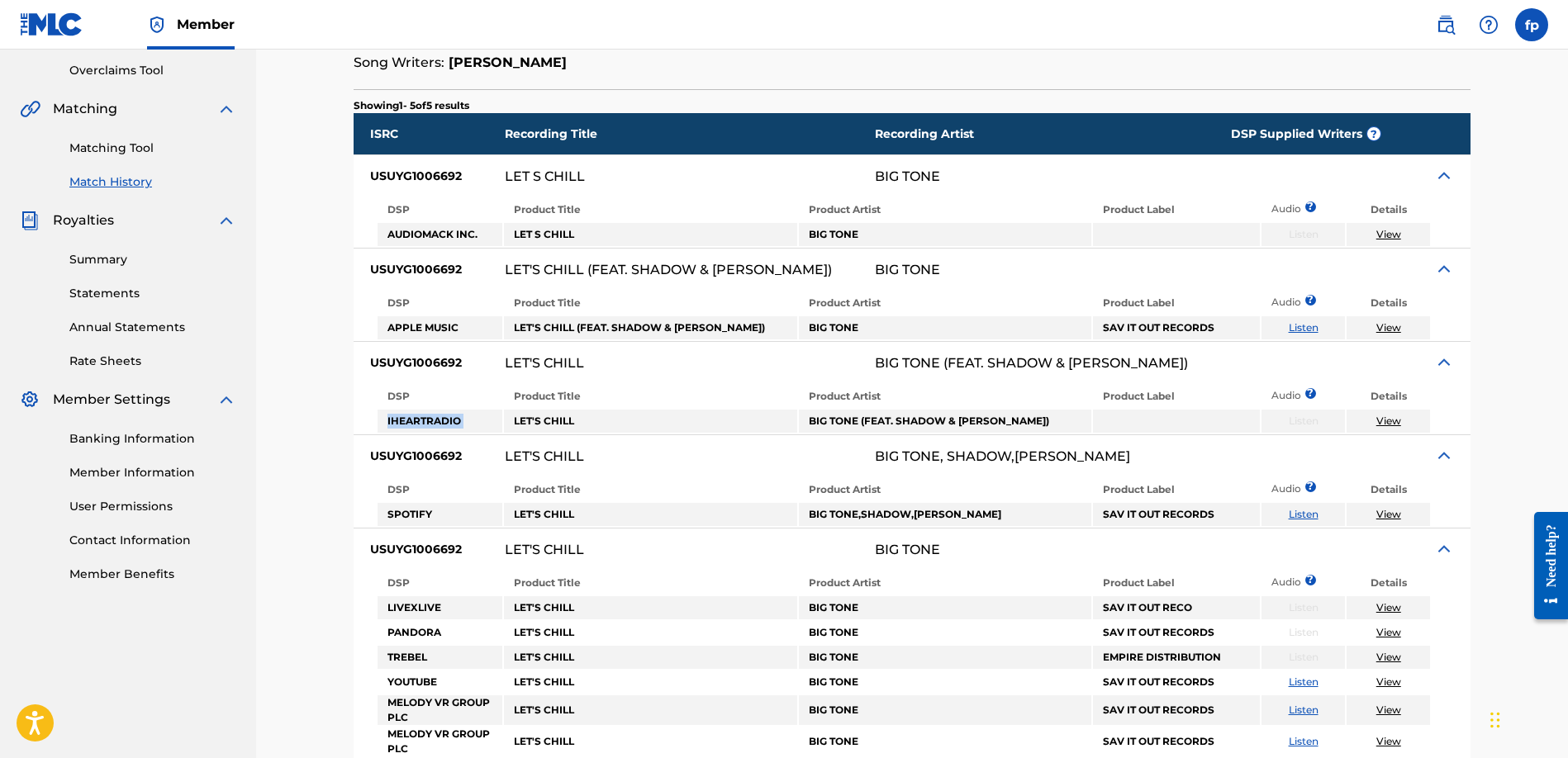
click at [85, 256] on link "Summary" at bounding box center [153, 260] width 167 height 17
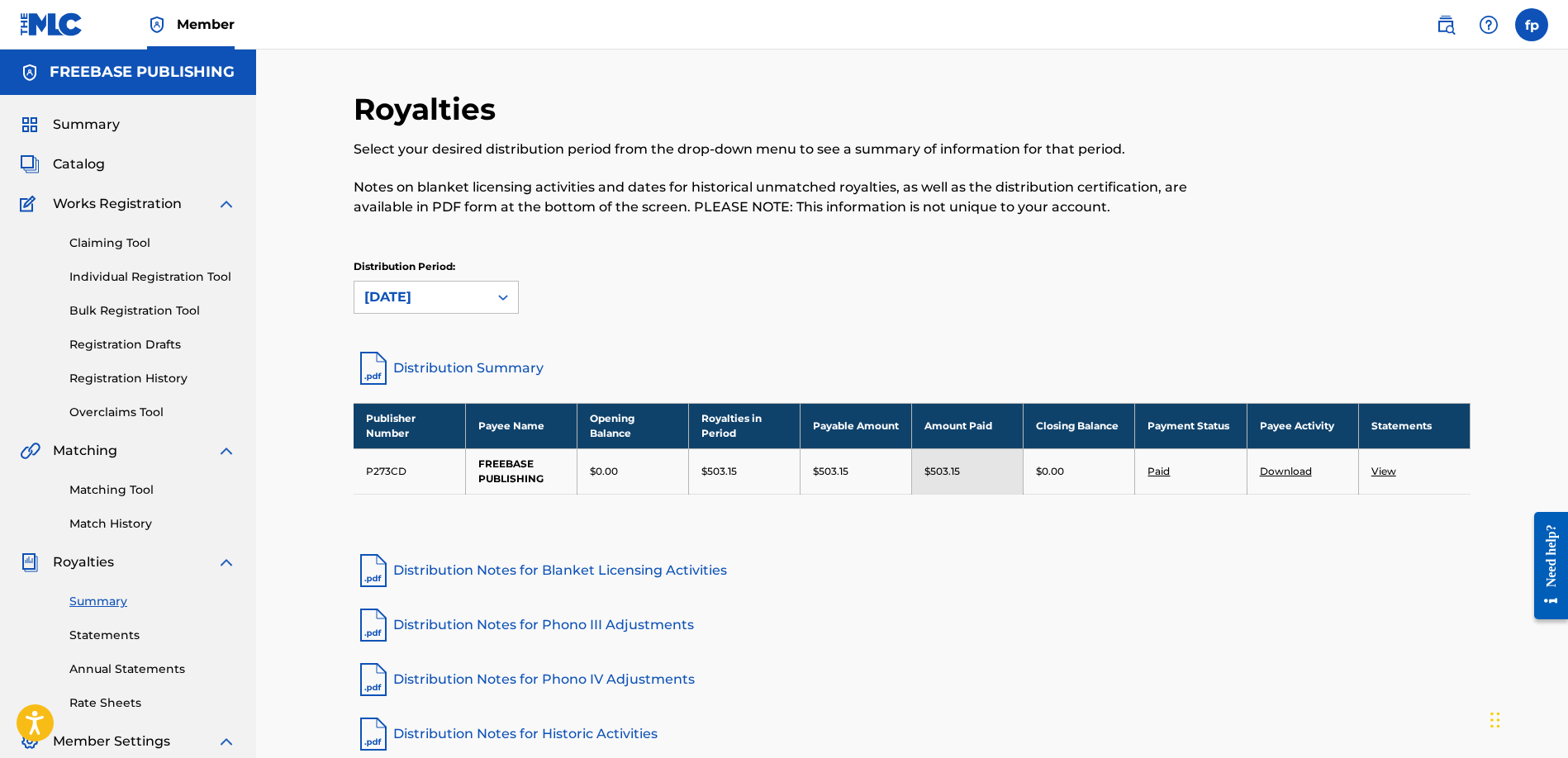
click at [81, 632] on link "Statements" at bounding box center [153, 635] width 167 height 17
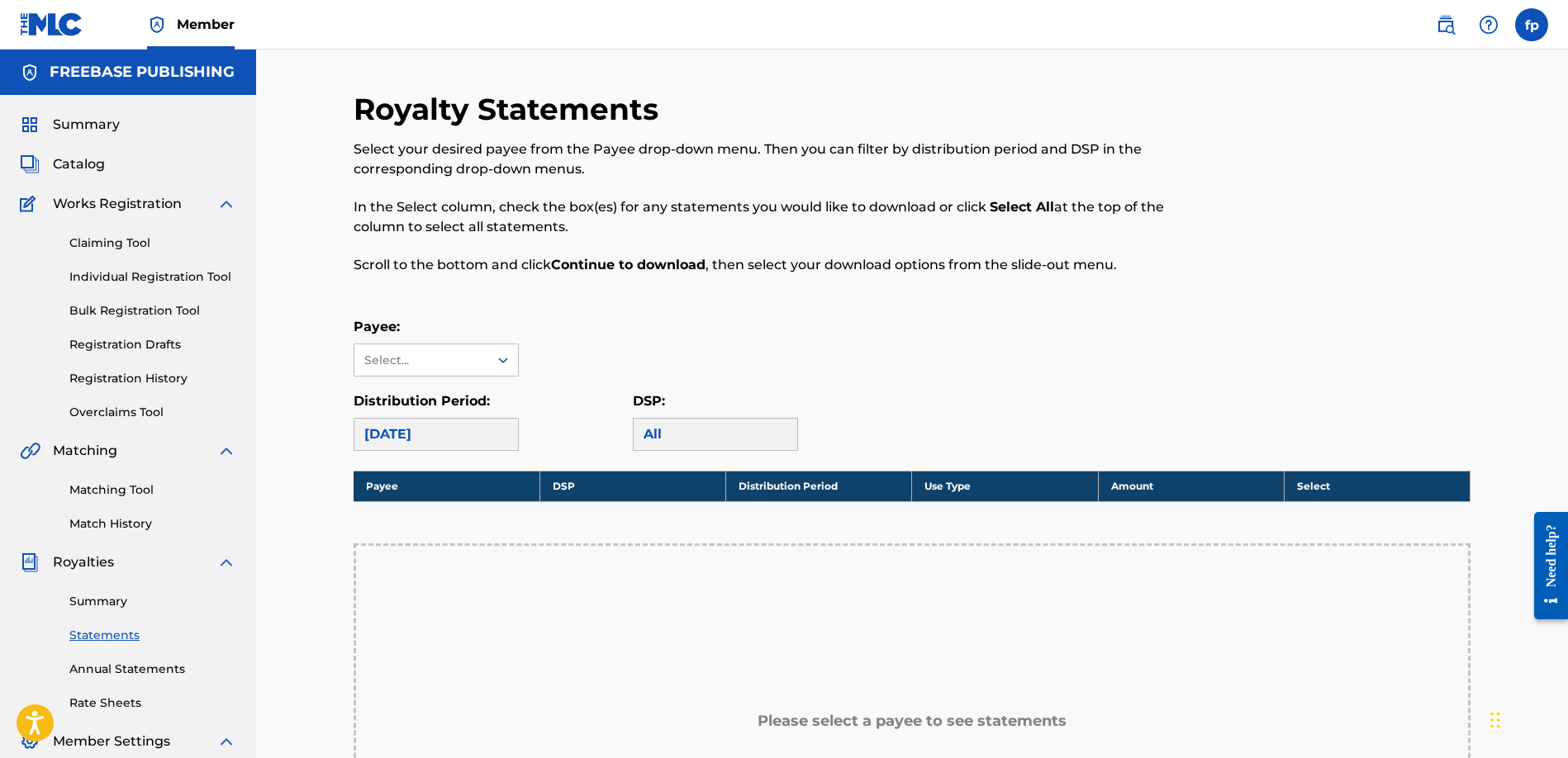
click at [109, 604] on link "Summary" at bounding box center [153, 601] width 167 height 17
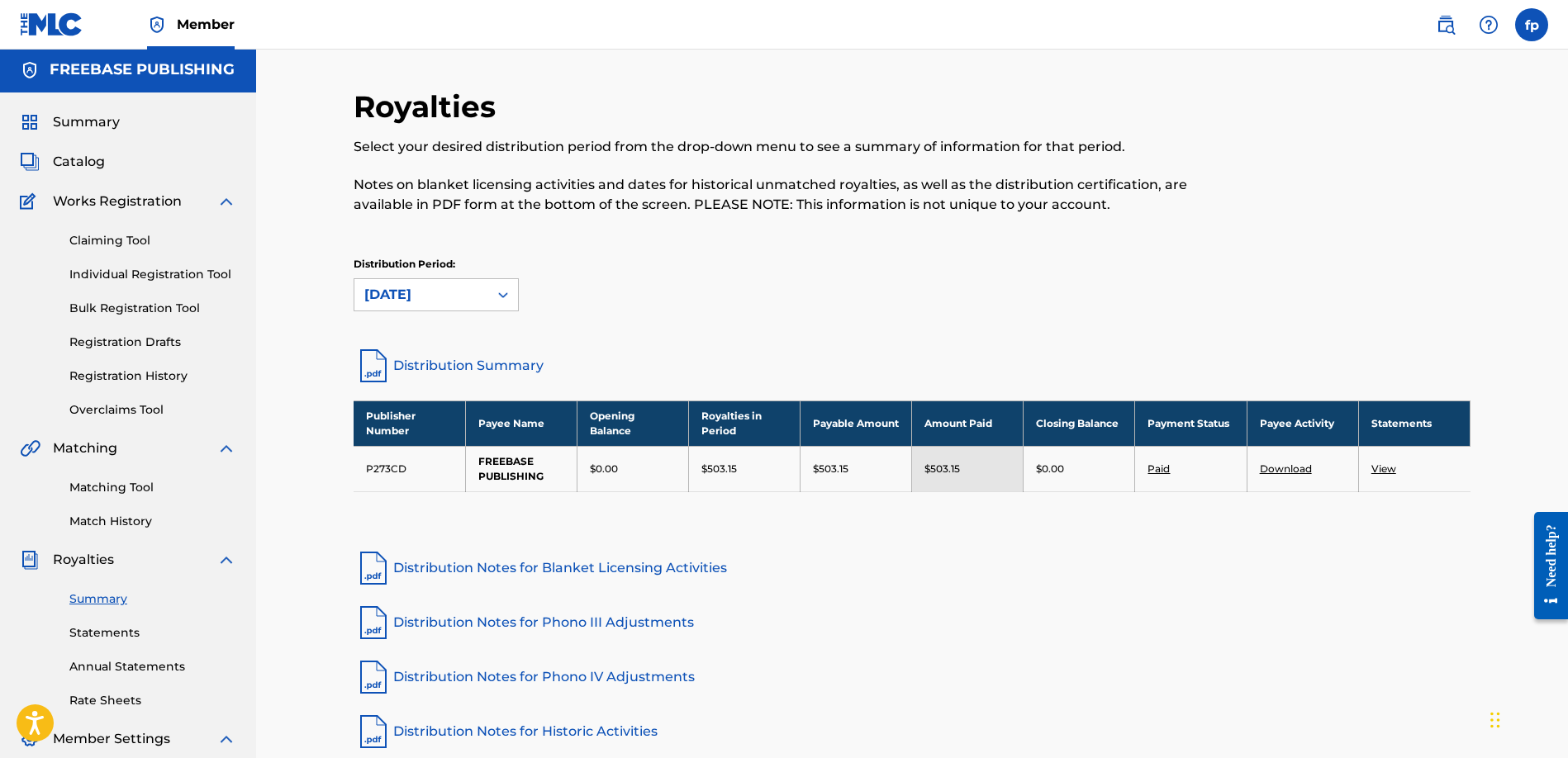
scroll to position [3, 0]
drag, startPoint x: 924, startPoint y: 471, endPoint x: 966, endPoint y: 466, distance: 42.3
click at [966, 466] on div "$503.15" at bounding box center [967, 467] width 86 height 15
click at [100, 493] on link "Matching Tool" at bounding box center [153, 487] width 167 height 17
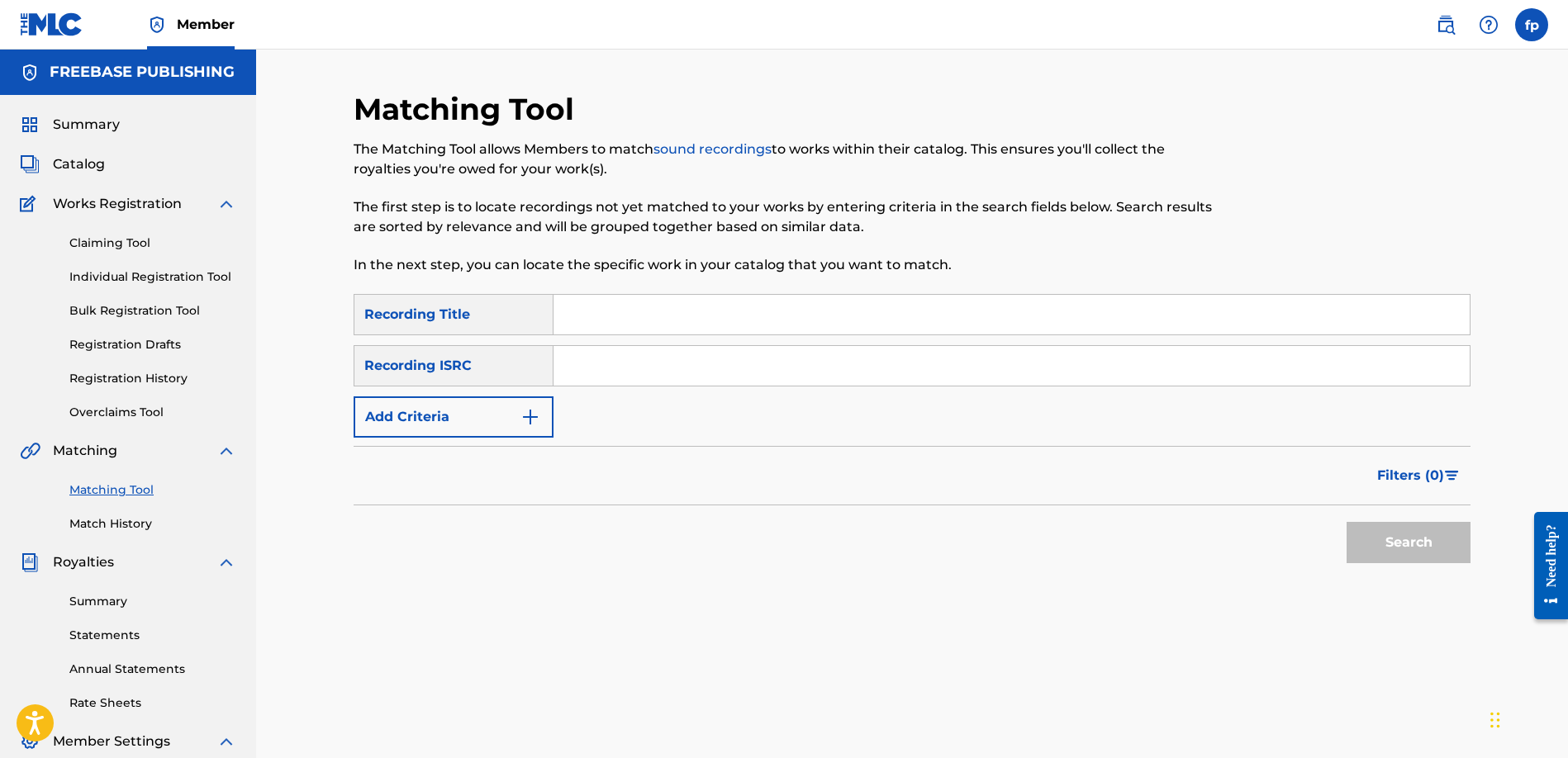
click at [440, 412] on button "Add Criteria" at bounding box center [453, 417] width 200 height 41
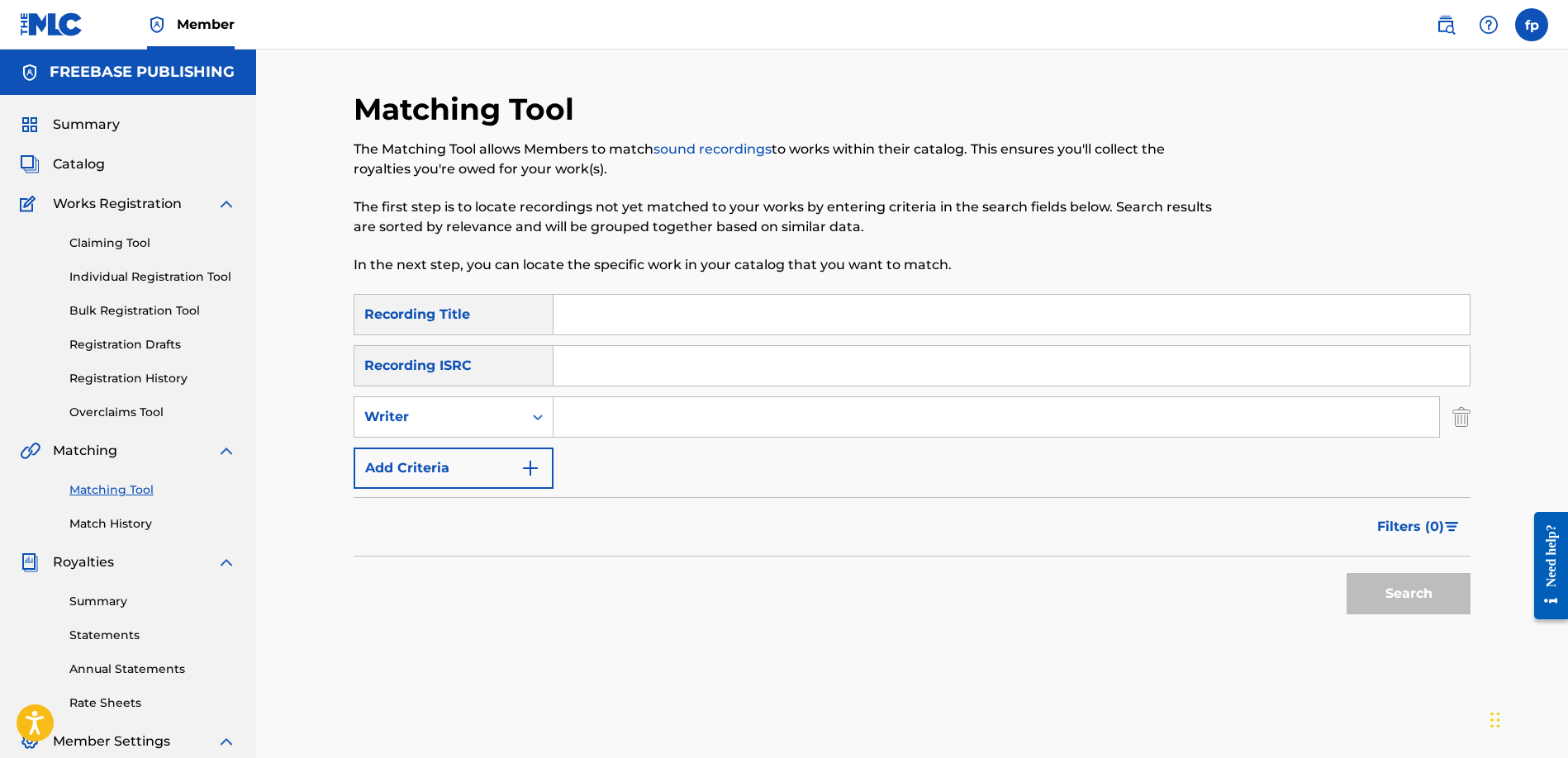
click at [610, 412] on input "Search Form" at bounding box center [996, 417] width 885 height 39
type input "hd of bearfaced"
click at [673, 327] on input "Search Form" at bounding box center [1011, 315] width 916 height 39
click at [1398, 605] on button "Search" at bounding box center [1408, 593] width 124 height 41
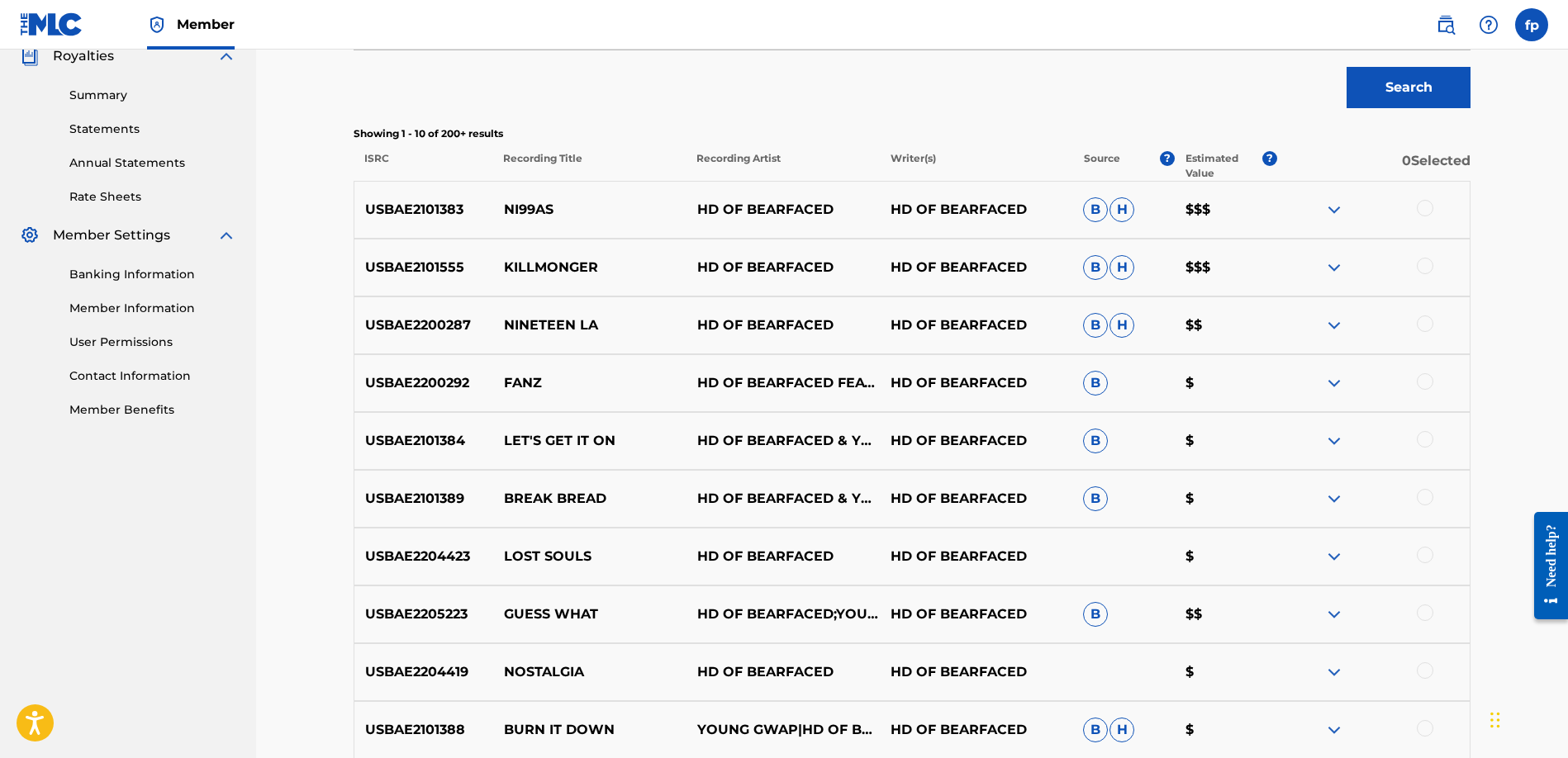
scroll to position [507, 0]
click at [1324, 204] on img at bounding box center [1334, 208] width 20 height 20
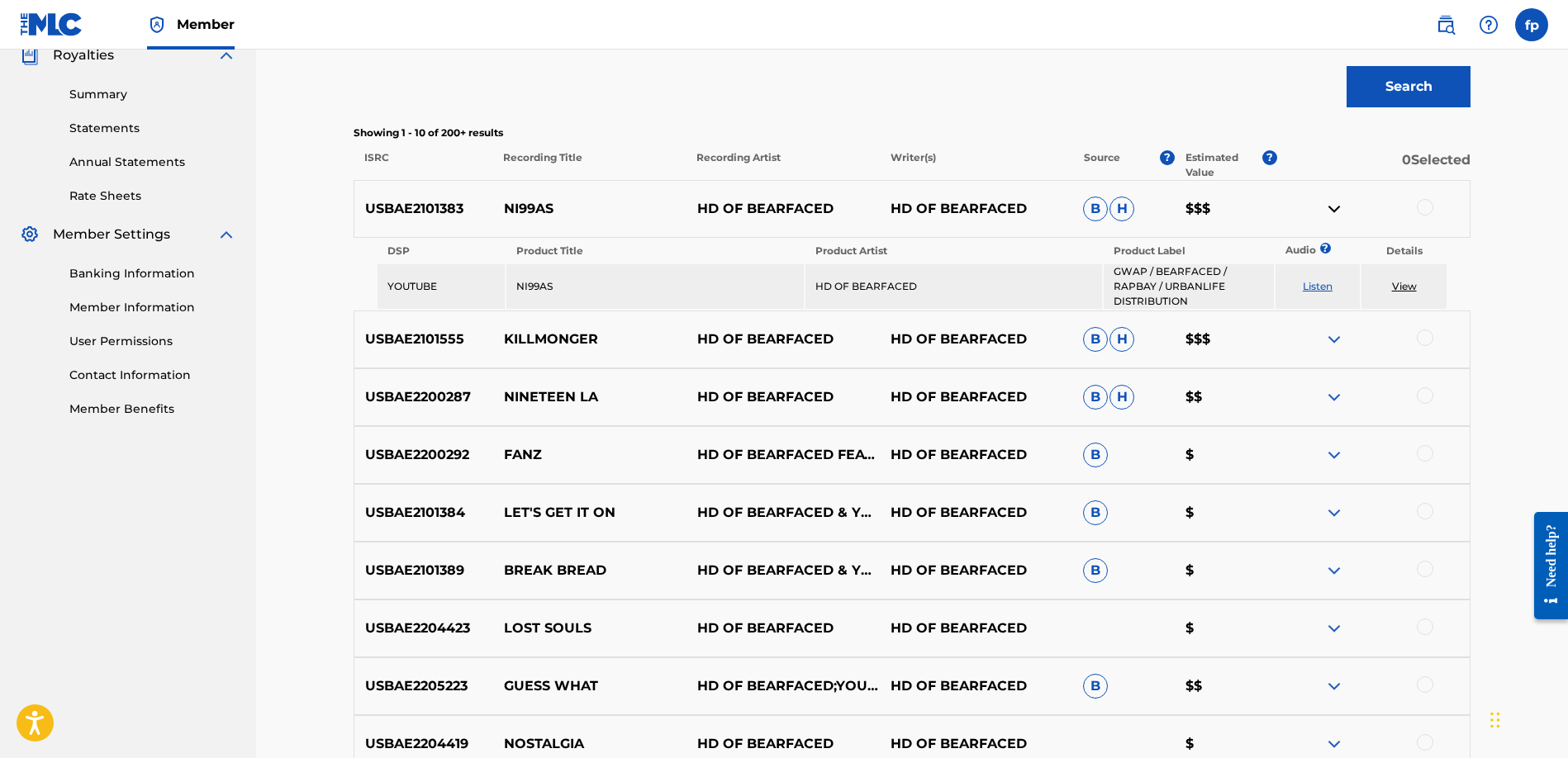
click at [1408, 206] on div at bounding box center [1372, 208] width 193 height 20
click at [1427, 202] on div at bounding box center [1424, 207] width 16 height 16
click at [1177, 607] on button "Match 1 Group" at bounding box center [1161, 623] width 183 height 41
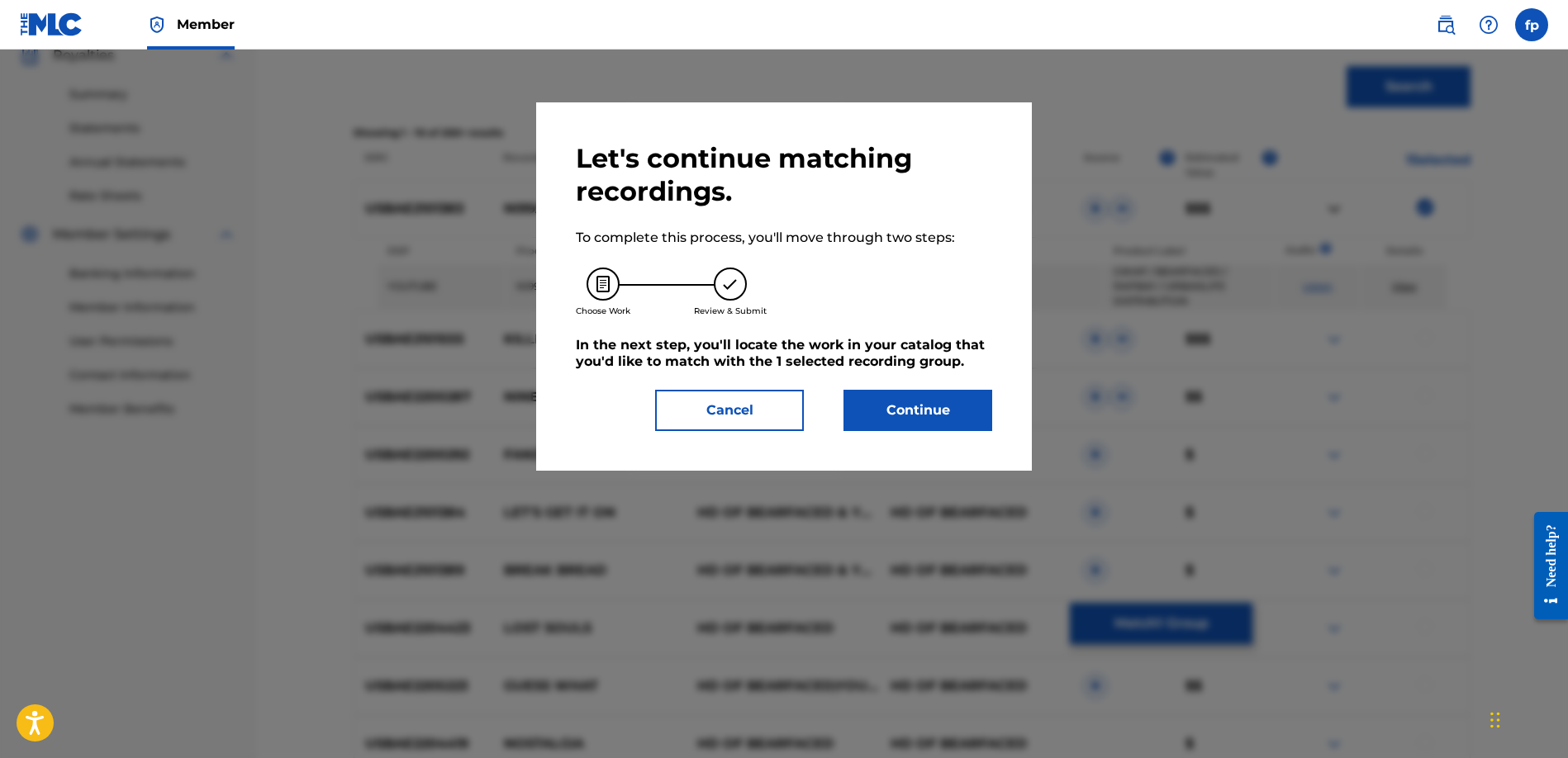
click at [898, 433] on div "Let's continue matching recordings. To complete this process, you'll move throu…" at bounding box center [784, 286] width 496 height 368
click at [910, 416] on button "Continue" at bounding box center [917, 410] width 148 height 41
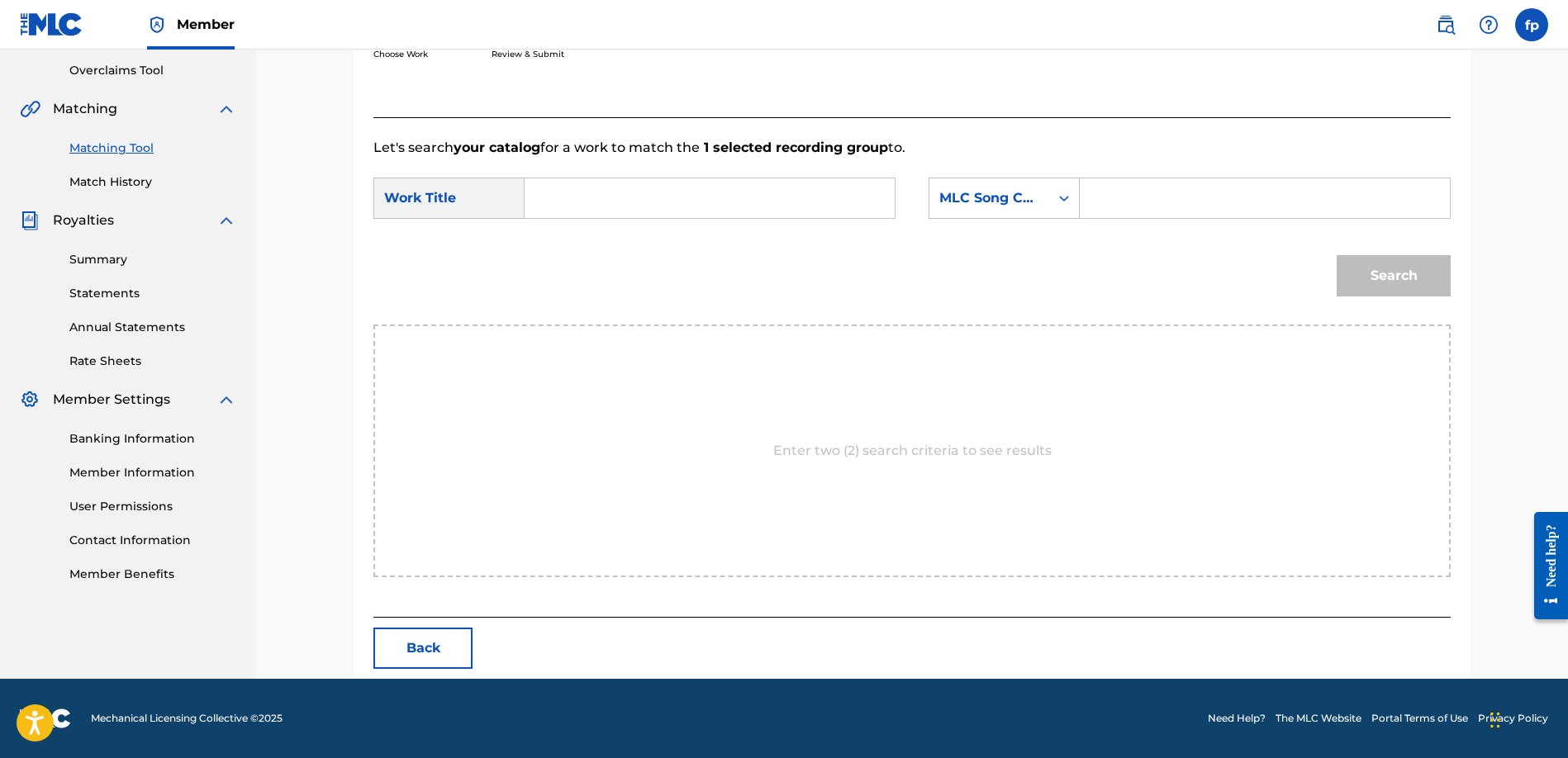
click at [606, 212] on input "Search Form" at bounding box center [709, 198] width 342 height 39
click at [443, 661] on button "Back" at bounding box center [423, 648] width 100 height 41
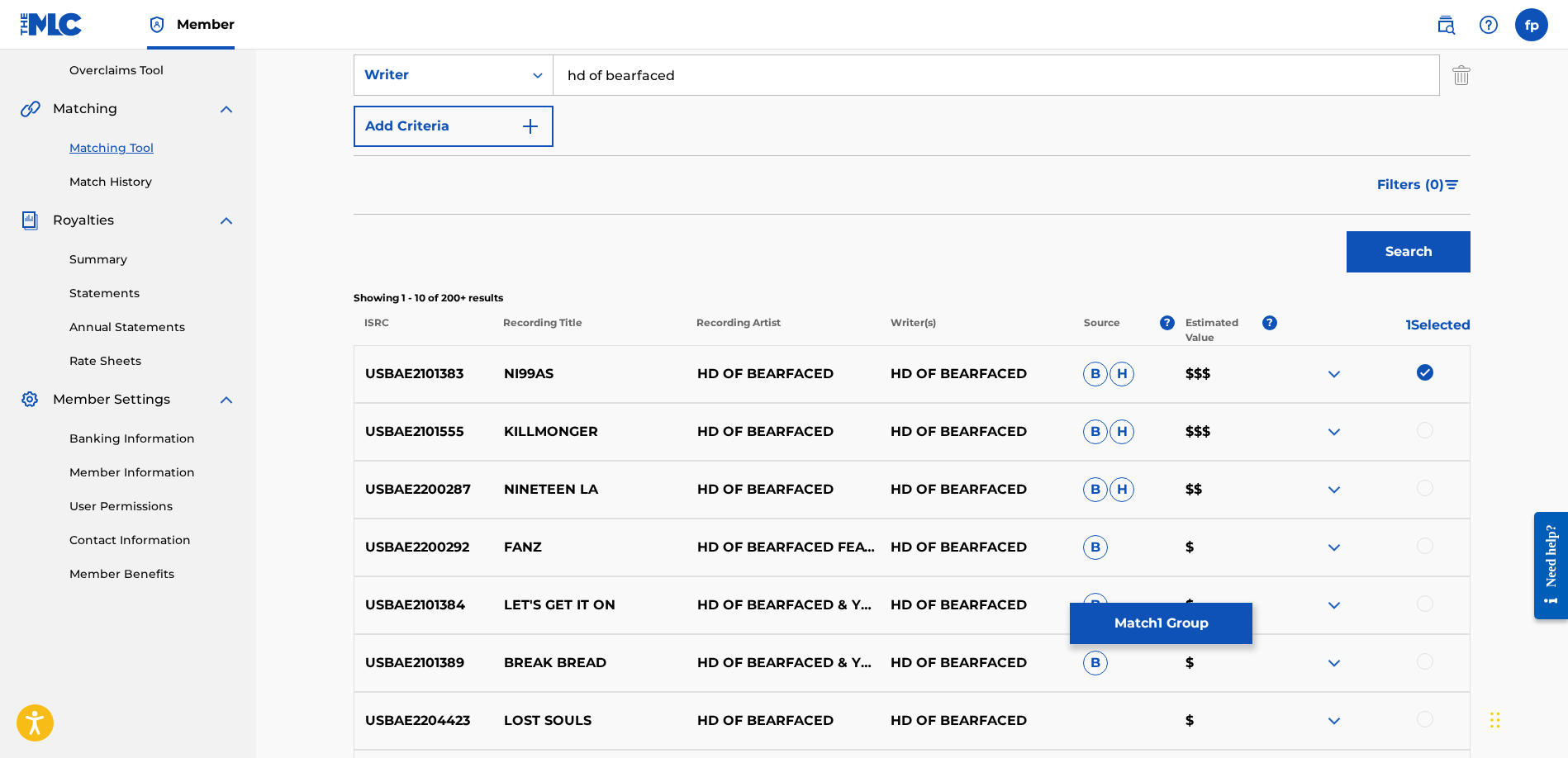
click at [444, 379] on p "USBAE2101383" at bounding box center [424, 374] width 139 height 20
copy p "USBAE2101383"
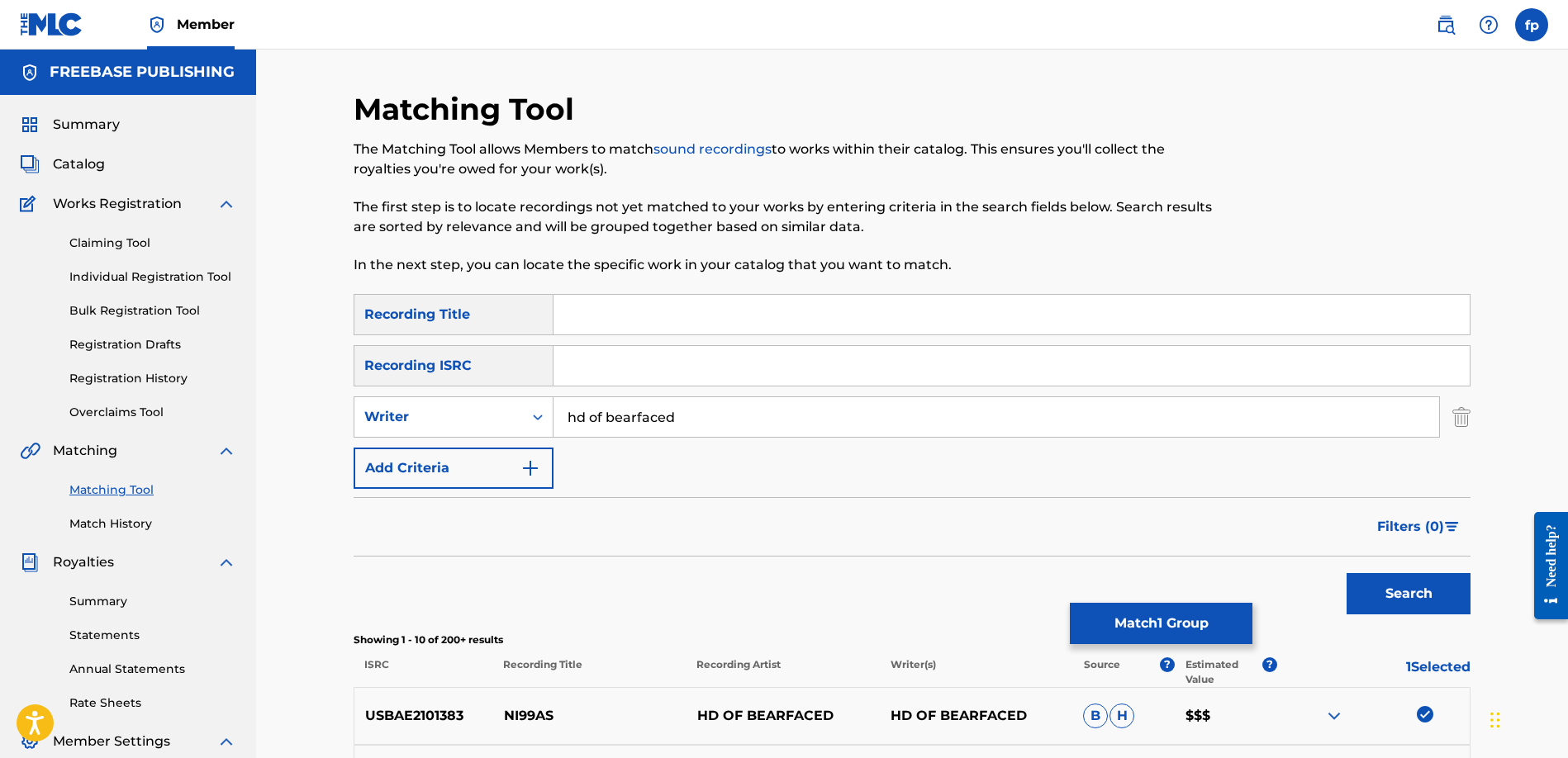
click at [590, 363] on input "Search Form" at bounding box center [1011, 365] width 916 height 39
paste input "USBAE2101383"
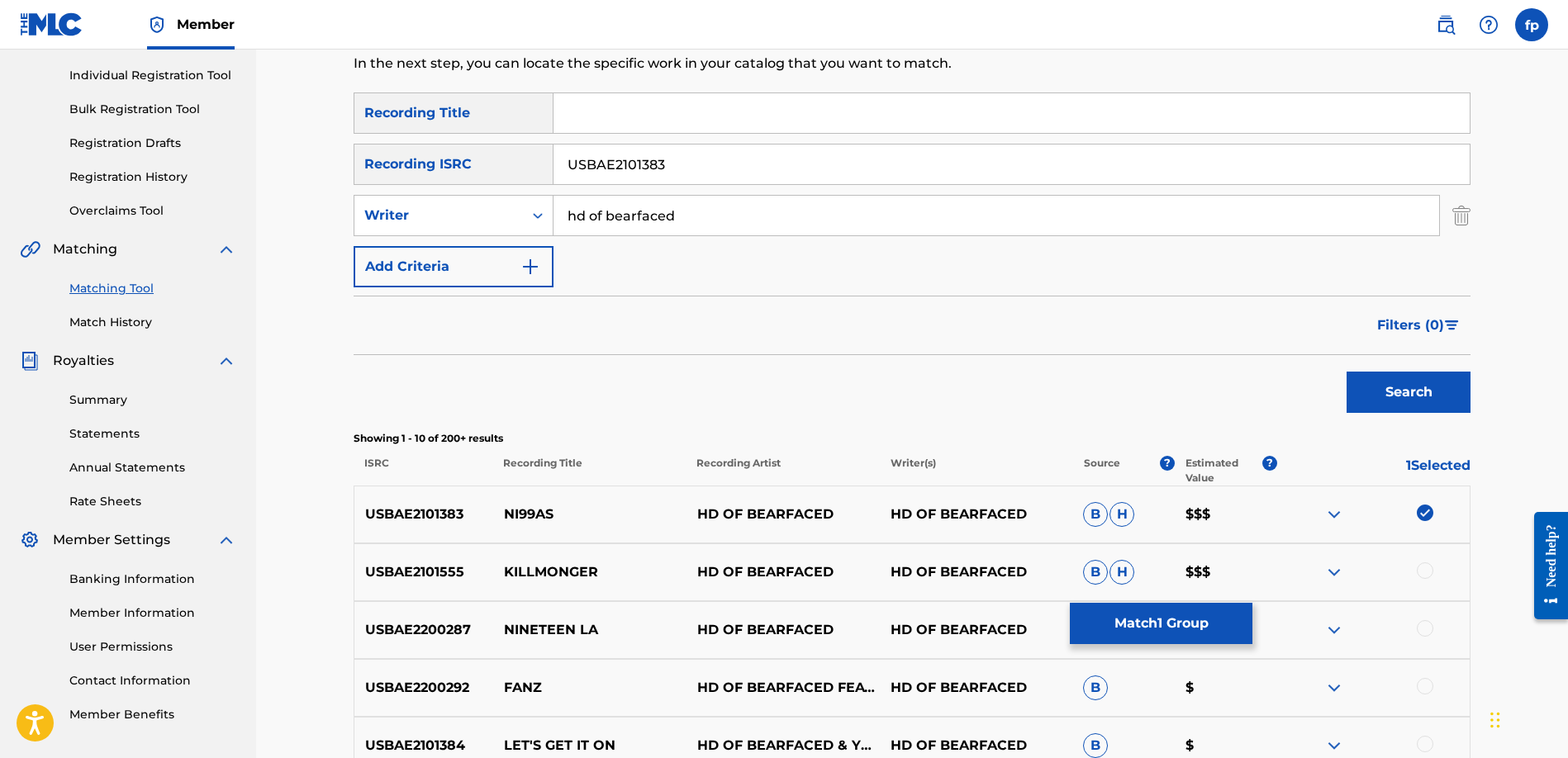
scroll to position [190, 0]
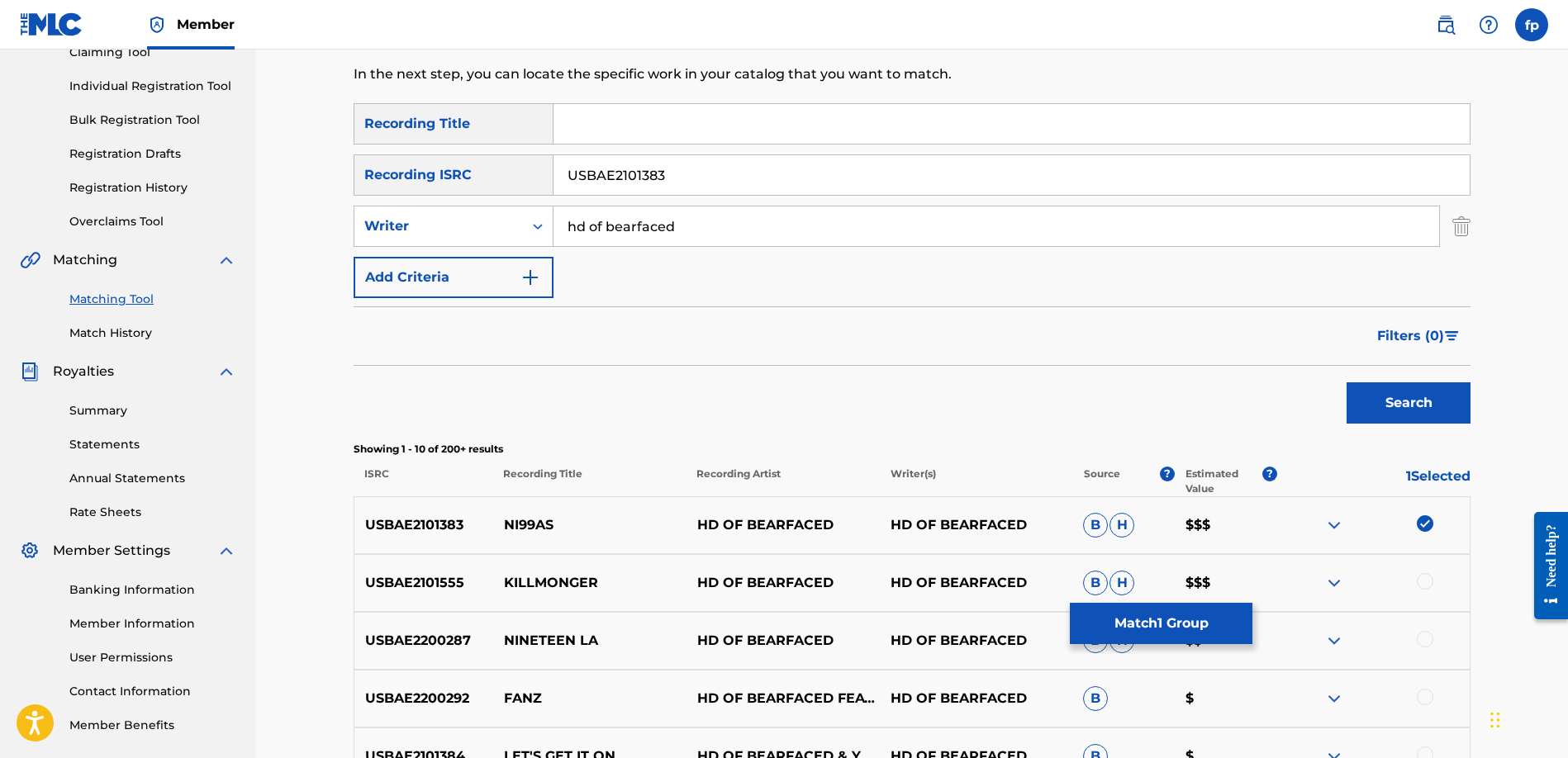
type input "USBAE2101383"
click at [638, 223] on input "hd of bearfaced" at bounding box center [996, 226] width 885 height 39
click at [1347, 382] on button "Search" at bounding box center [1408, 403] width 124 height 41
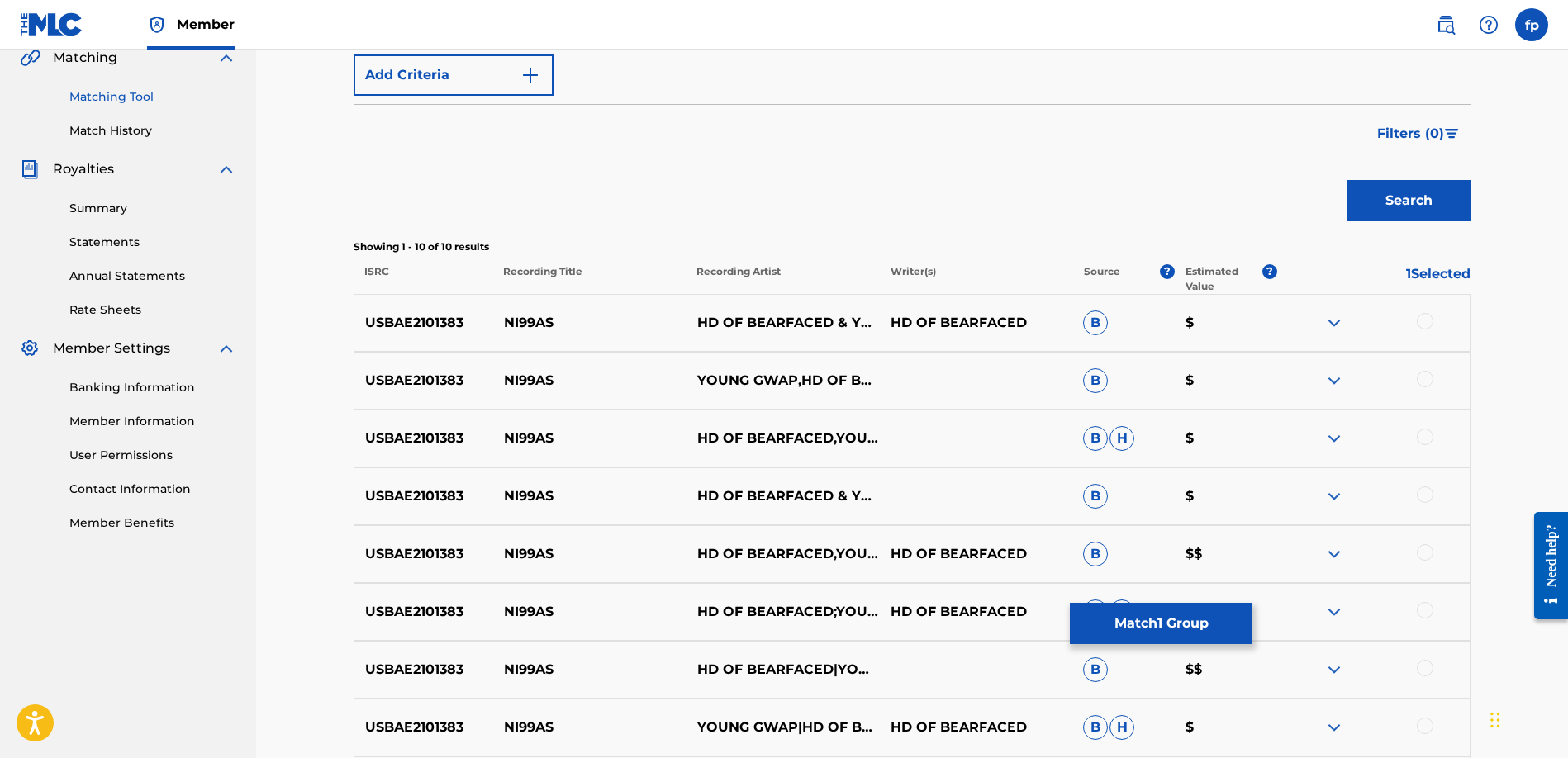
scroll to position [430, 0]
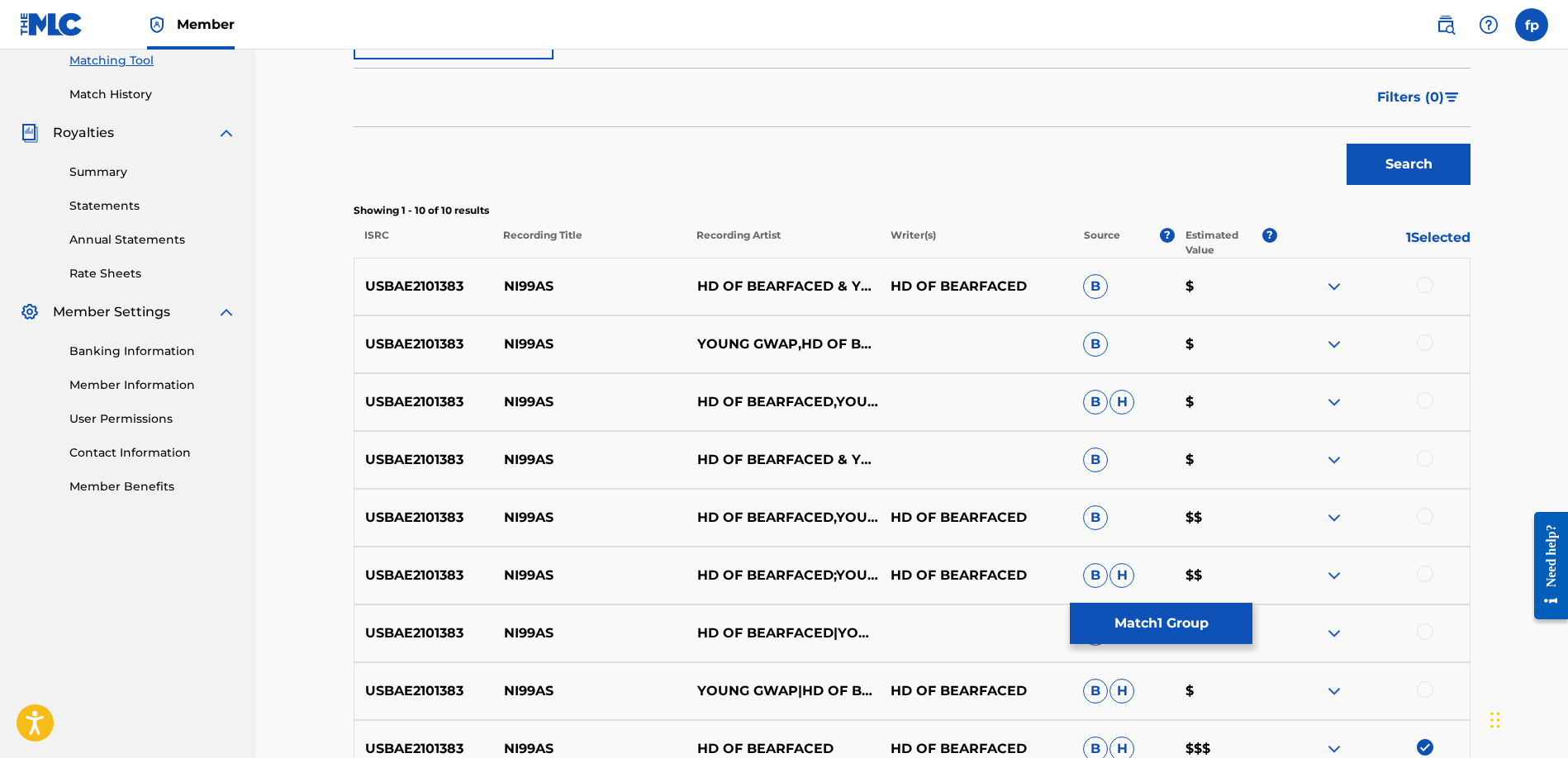
click at [1425, 288] on div at bounding box center [1424, 285] width 16 height 16
click at [1437, 344] on div at bounding box center [1372, 344] width 193 height 20
click at [1434, 344] on div at bounding box center [1372, 344] width 193 height 20
click at [1428, 353] on div at bounding box center [1372, 344] width 193 height 20
drag, startPoint x: 1428, startPoint y: 346, endPoint x: 1425, endPoint y: 418, distance: 72.1
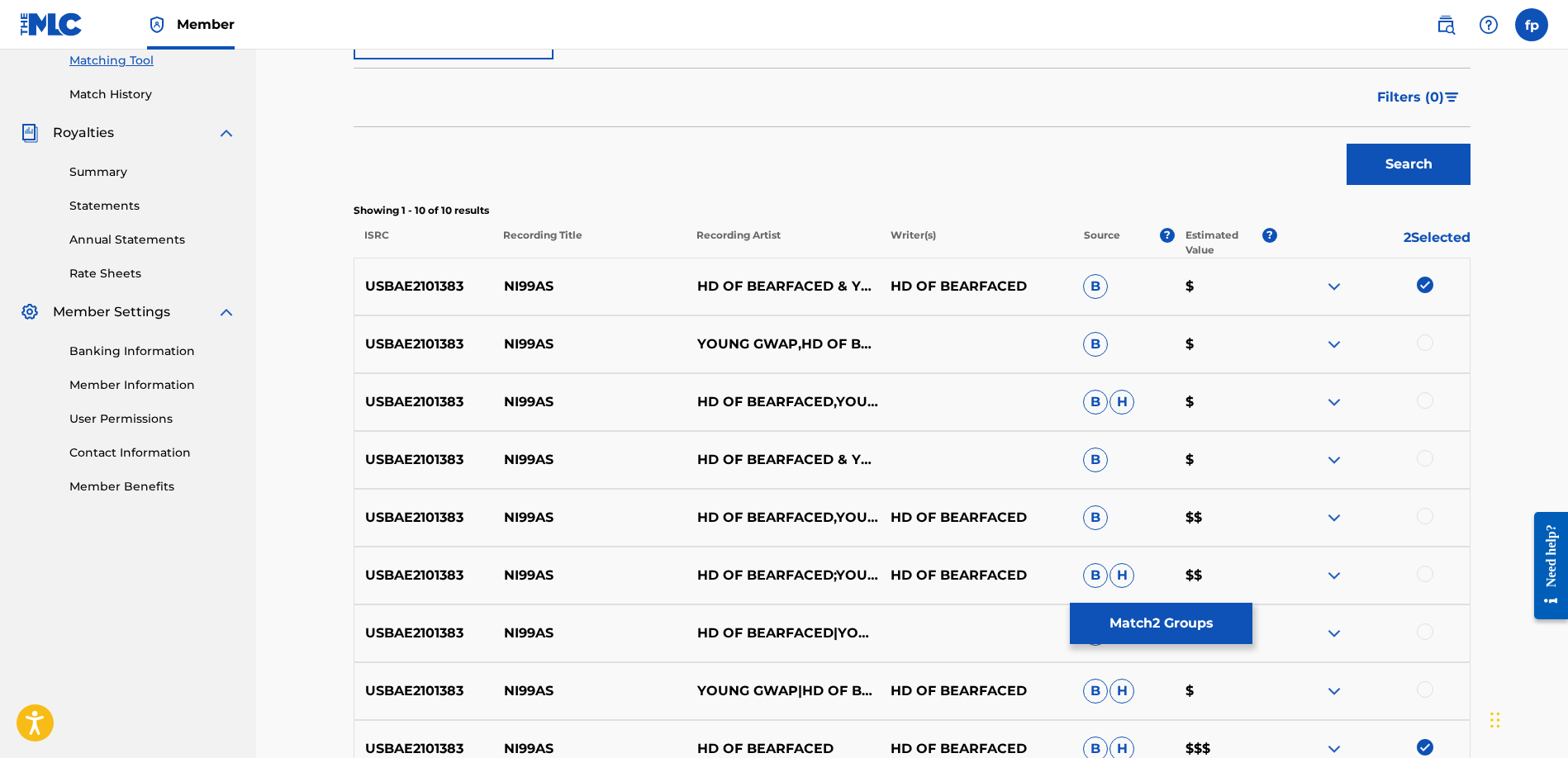
click at [1428, 346] on div at bounding box center [1424, 342] width 16 height 16
click at [1426, 417] on div "USBAE2101383 NI99AS HD OF BEARFACED,YOUNG GWAP B H $" at bounding box center [912, 401] width 1117 height 57
click at [1426, 399] on div at bounding box center [1424, 400] width 16 height 16
click at [1418, 465] on div at bounding box center [1372, 460] width 193 height 20
click at [1424, 462] on div at bounding box center [1424, 458] width 16 height 16
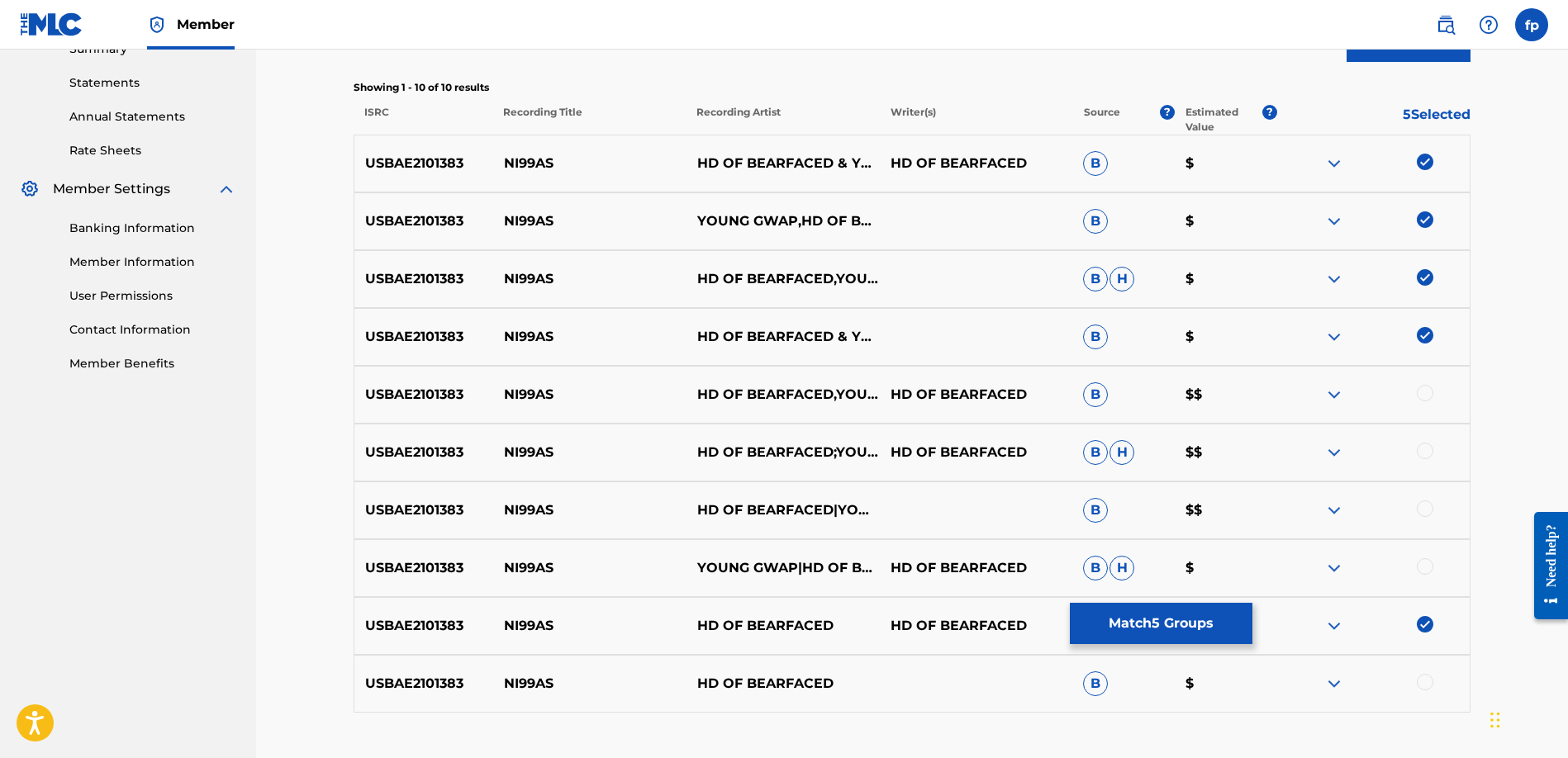
scroll to position [574, 0]
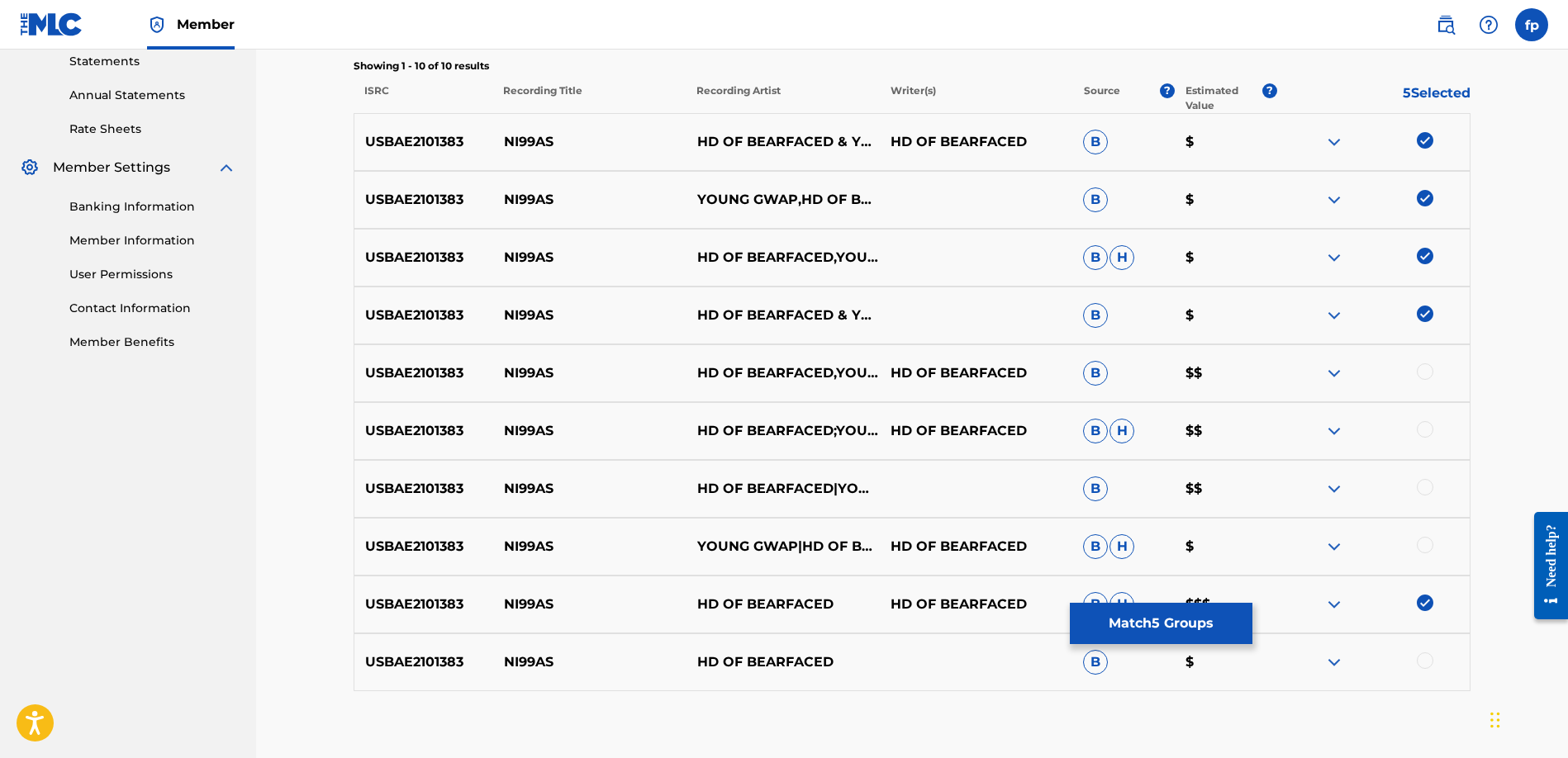
click at [1430, 371] on div at bounding box center [1424, 371] width 16 height 16
click at [1429, 426] on div at bounding box center [1424, 429] width 16 height 16
click at [1425, 482] on div at bounding box center [1424, 486] width 16 height 16
click at [1421, 549] on div at bounding box center [1424, 544] width 16 height 16
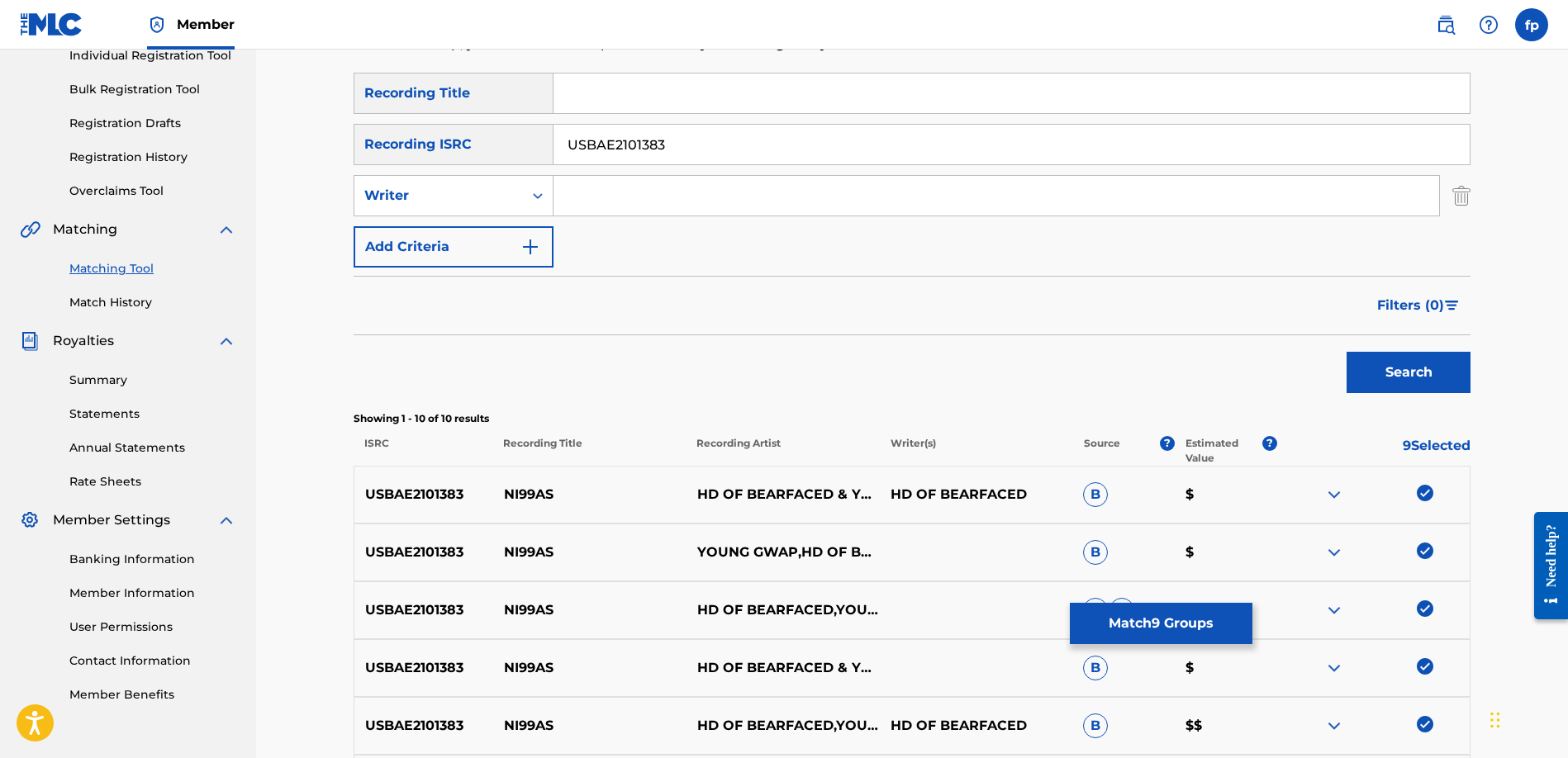
scroll to position [253, 0]
